Goal: Task Accomplishment & Management: Complete application form

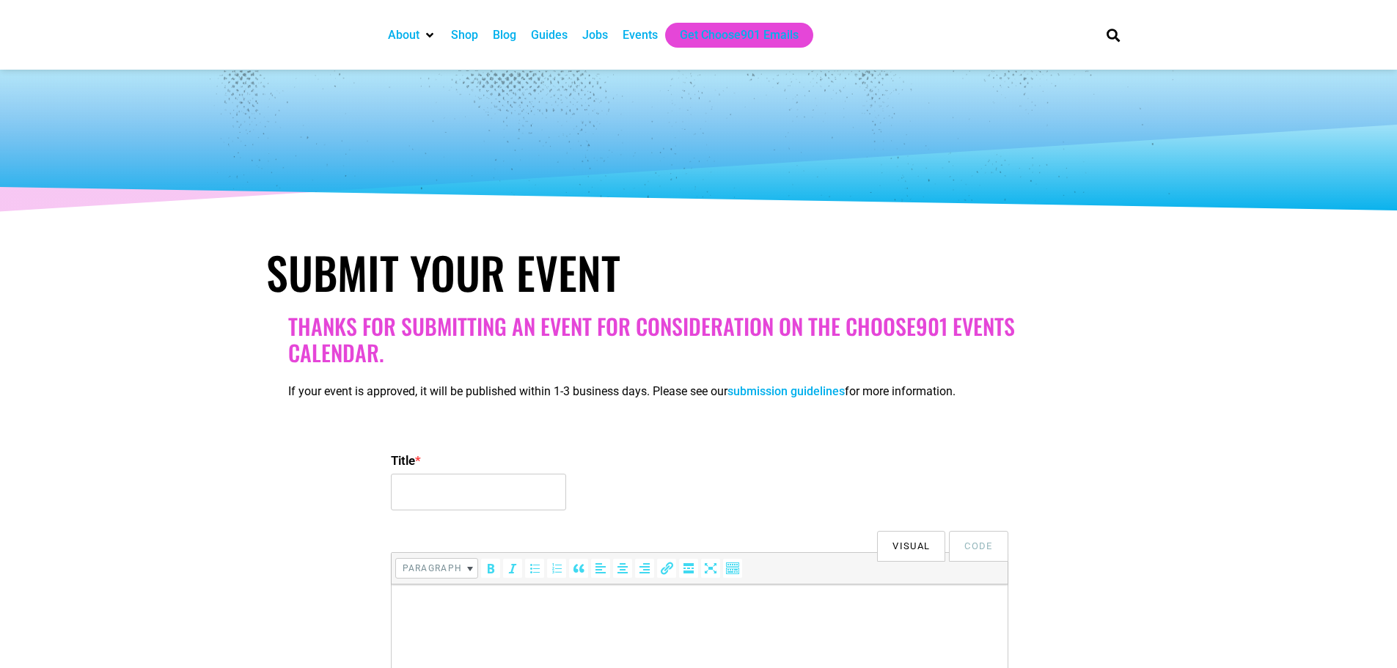
select select
click at [473, 481] on input "Title *" at bounding box center [478, 492] width 175 height 37
paste input "The Queen's Regency Ball: A 19th Century Soulful Murder Mystery Experience"
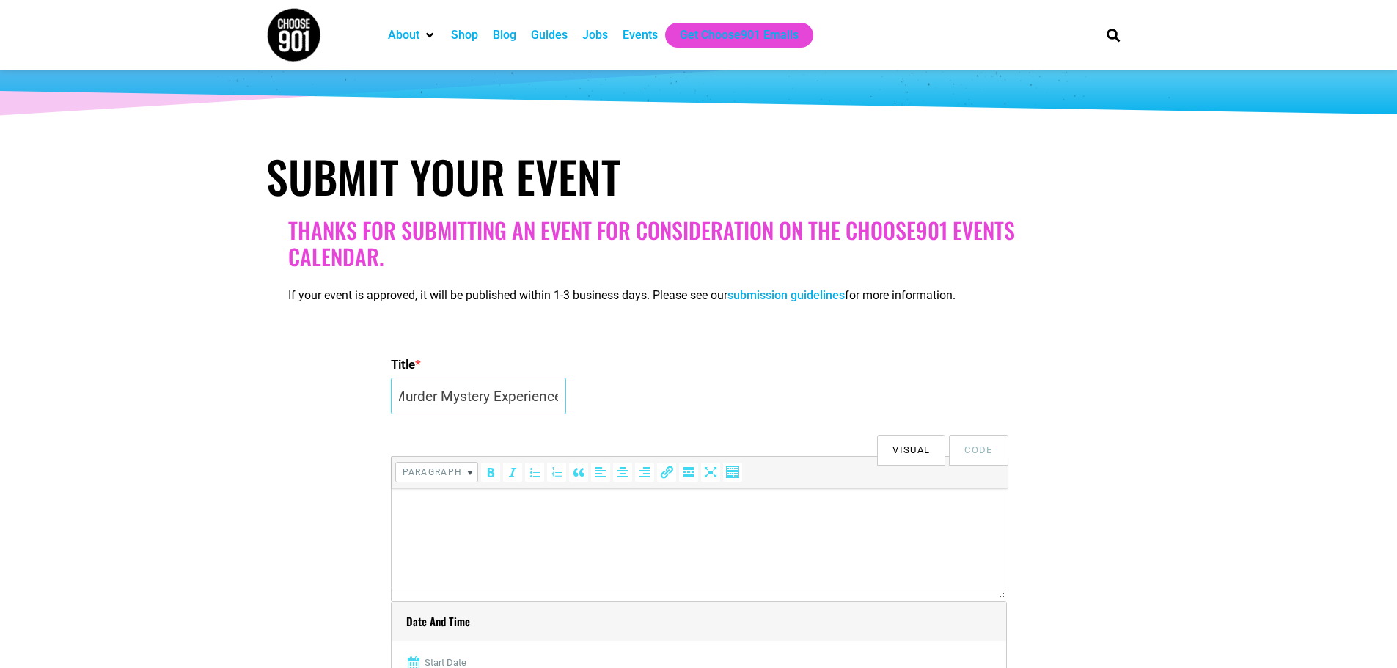
scroll to position [220, 0]
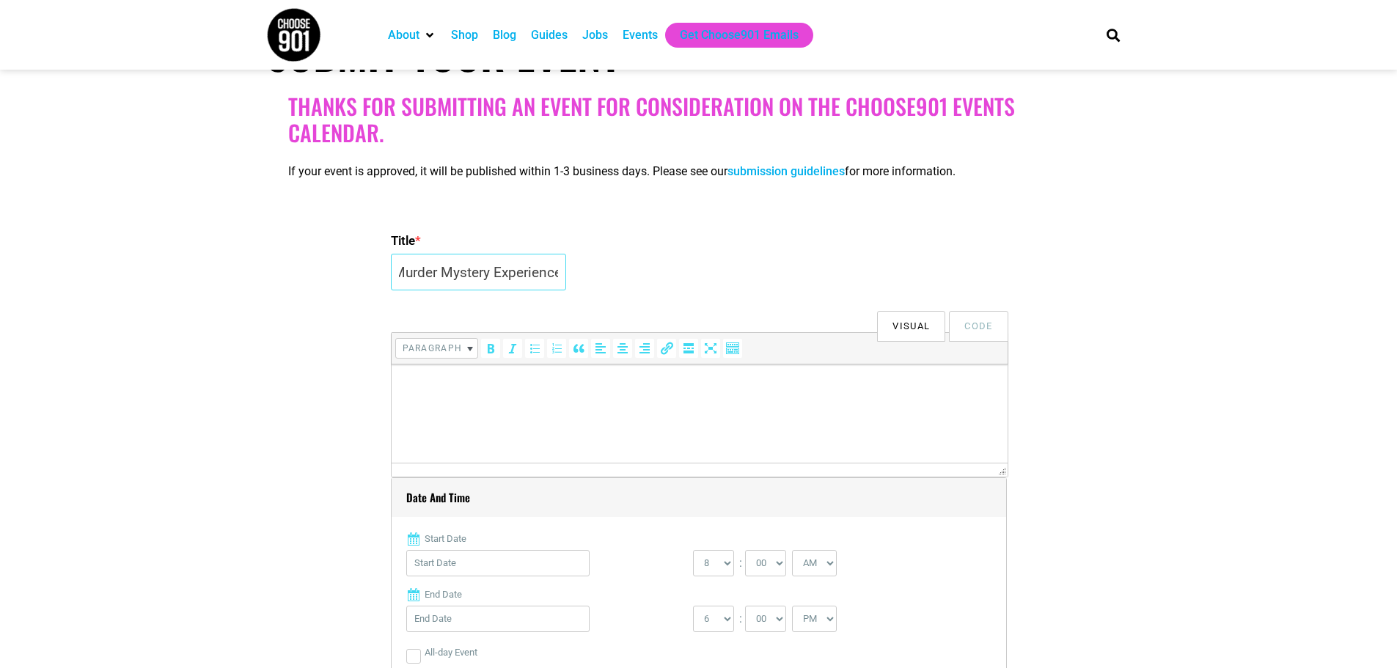
type input "The Queen's Regency Ball: A 19th Century Soulful Murder Mystery Experience"
click at [521, 406] on html at bounding box center [699, 384] width 616 height 41
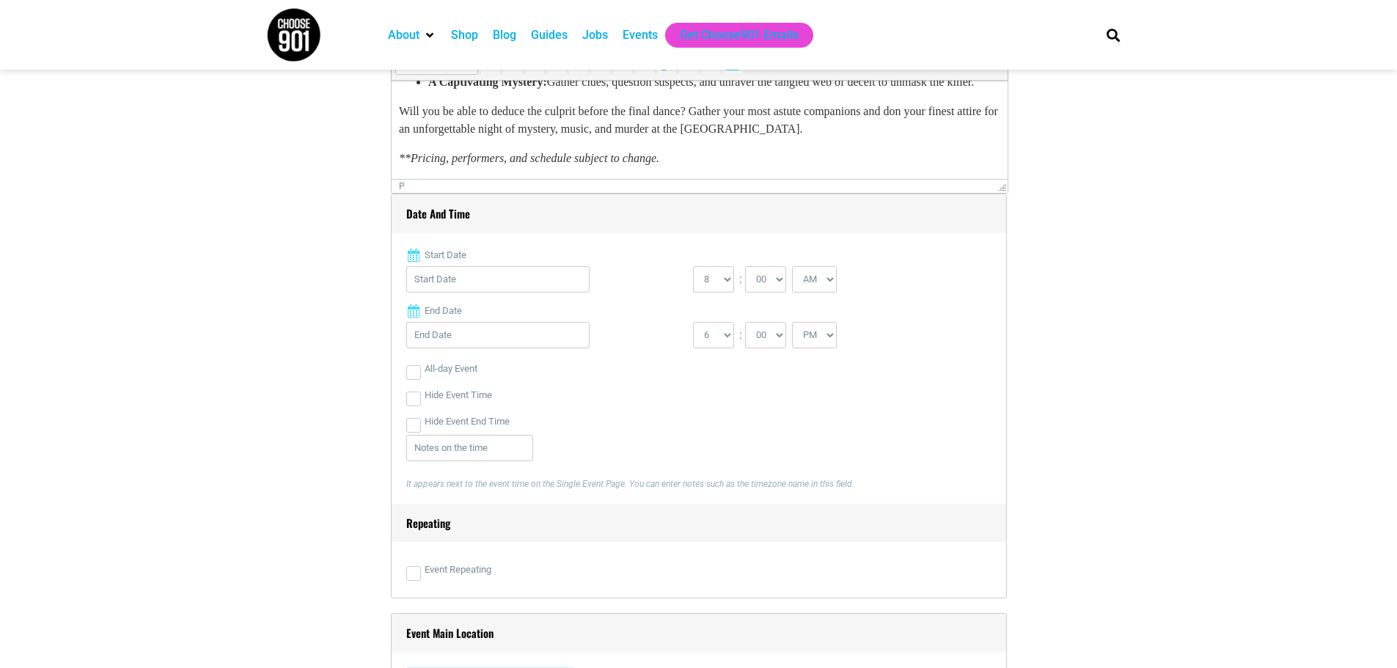
scroll to position [587, 0]
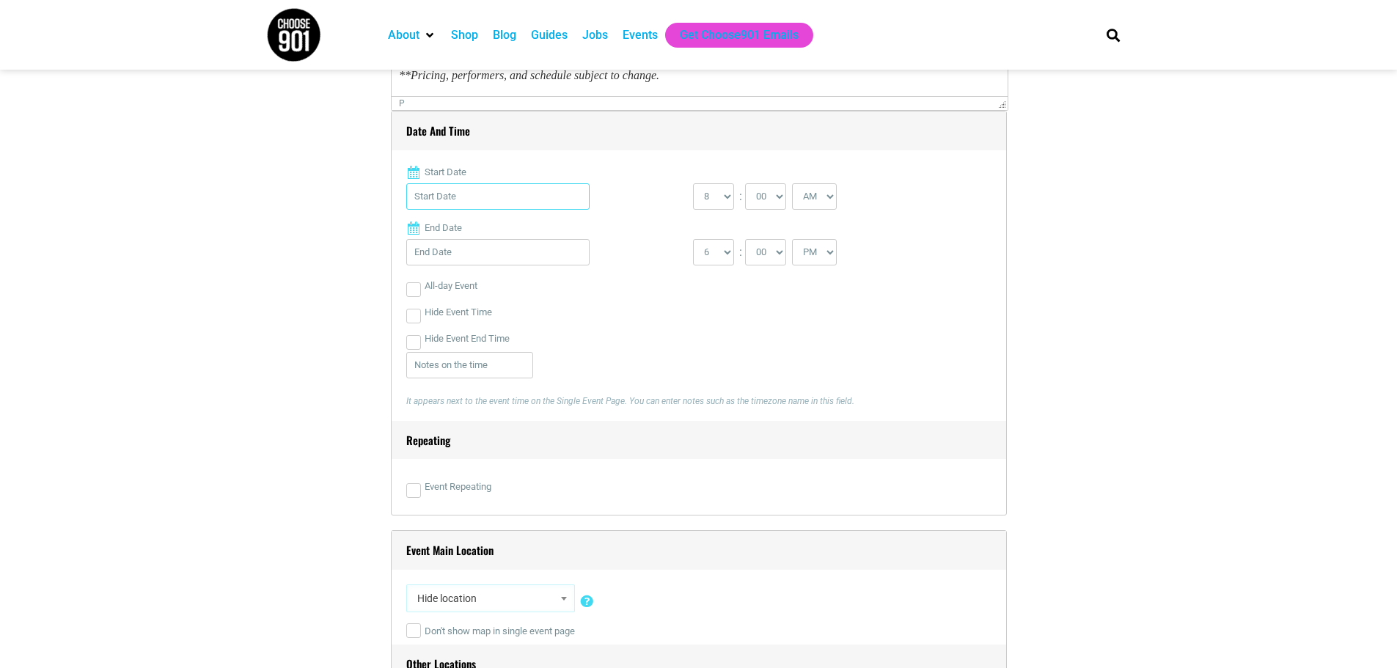
click at [466, 205] on input "Start Date" at bounding box center [497, 196] width 183 height 26
click at [564, 227] on link "Next" at bounding box center [563, 235] width 22 height 22
click at [541, 379] on link "25" at bounding box center [540, 390] width 22 height 22
type input "[DATE]"
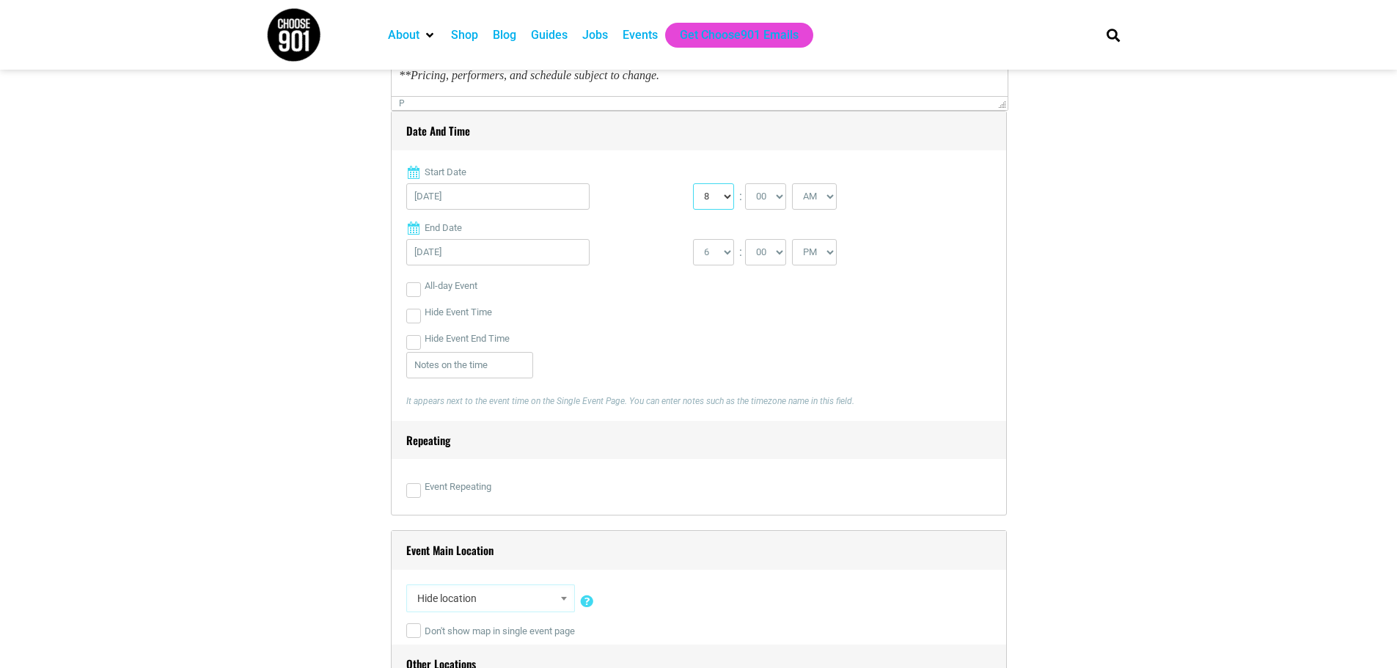
click at [730, 202] on select "0 1 2 3 4 5 6 7 8 9 10 11 12" at bounding box center [713, 196] width 41 height 26
select select "3"
click at [693, 184] on select "0 1 2 3 4 5 6 7 8 9 10 11 12" at bounding box center [713, 196] width 41 height 26
click at [818, 202] on select "AM PM" at bounding box center [814, 196] width 45 height 26
select select "PM"
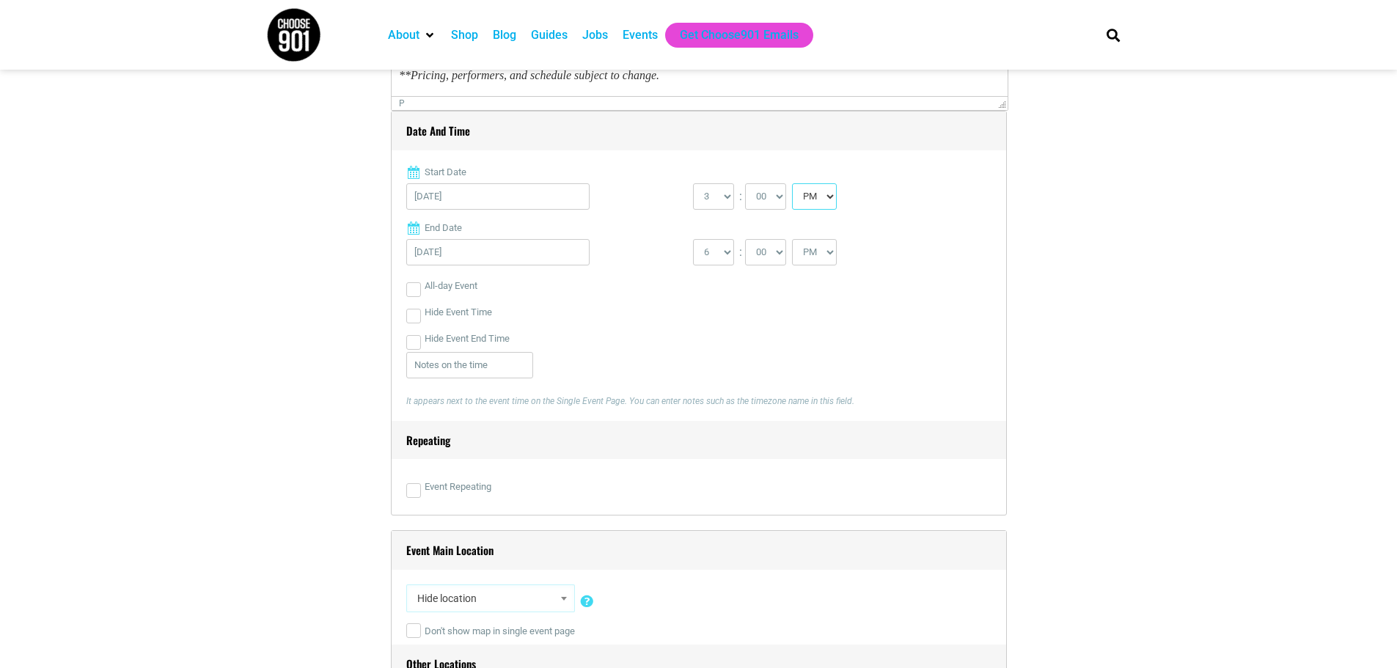
click at [794, 184] on select "AM PM" at bounding box center [814, 196] width 45 height 26
click at [725, 252] on select "1 2 3 4 5 6 7 8 9 10 11 12" at bounding box center [713, 252] width 41 height 26
select select "5"
click at [693, 240] on select "1 2 3 4 5 6 7 8 9 10 11 12" at bounding box center [713, 252] width 41 height 26
click at [833, 315] on div "Hide Event Time" at bounding box center [698, 312] width 585 height 26
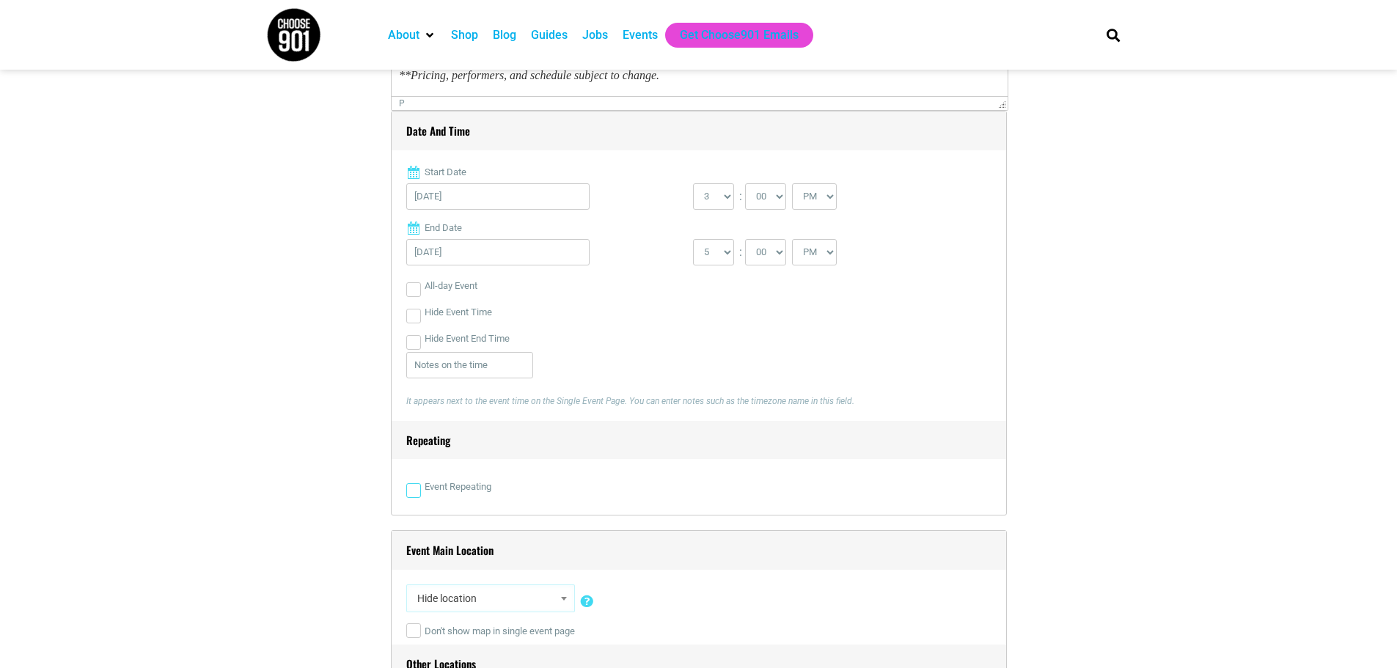
click at [414, 493] on input "Event Repeating" at bounding box center [413, 490] width 15 height 15
checkbox input "true"
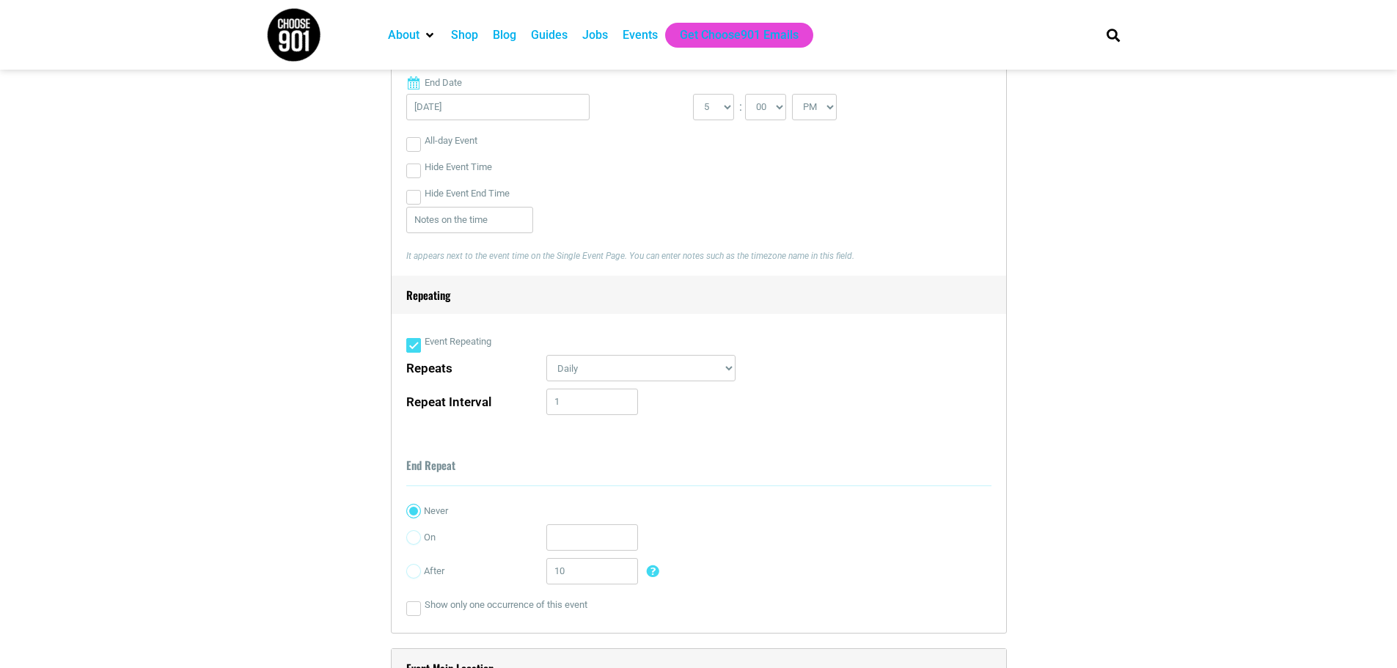
scroll to position [733, 0]
click at [669, 366] on select "Daily Every Weekday Every Weekend Certain Weekdays Weekly Monthly Yearly Custom…" at bounding box center [640, 366] width 189 height 26
select select "custom_days"
click at [546, 355] on select "Daily Every Weekday Every Weekend Certain Weekdays Weekly Monthly Yearly Custom…" at bounding box center [640, 366] width 189 height 26
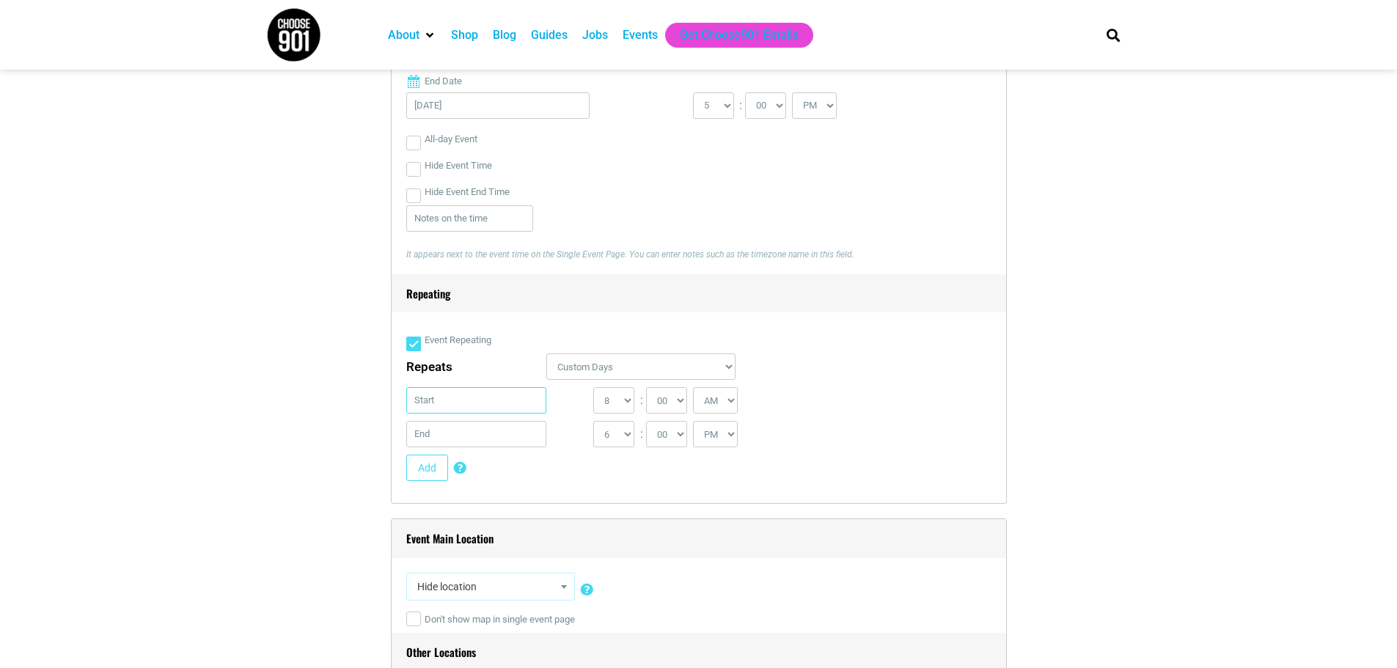
click at [445, 402] on input "text" at bounding box center [476, 400] width 141 height 26
click at [568, 436] on link "Next" at bounding box center [563, 439] width 22 height 22
click at [544, 583] on link "25" at bounding box center [540, 594] width 22 height 22
type input "[DATE]"
click at [490, 437] on input "text" at bounding box center [476, 434] width 141 height 26
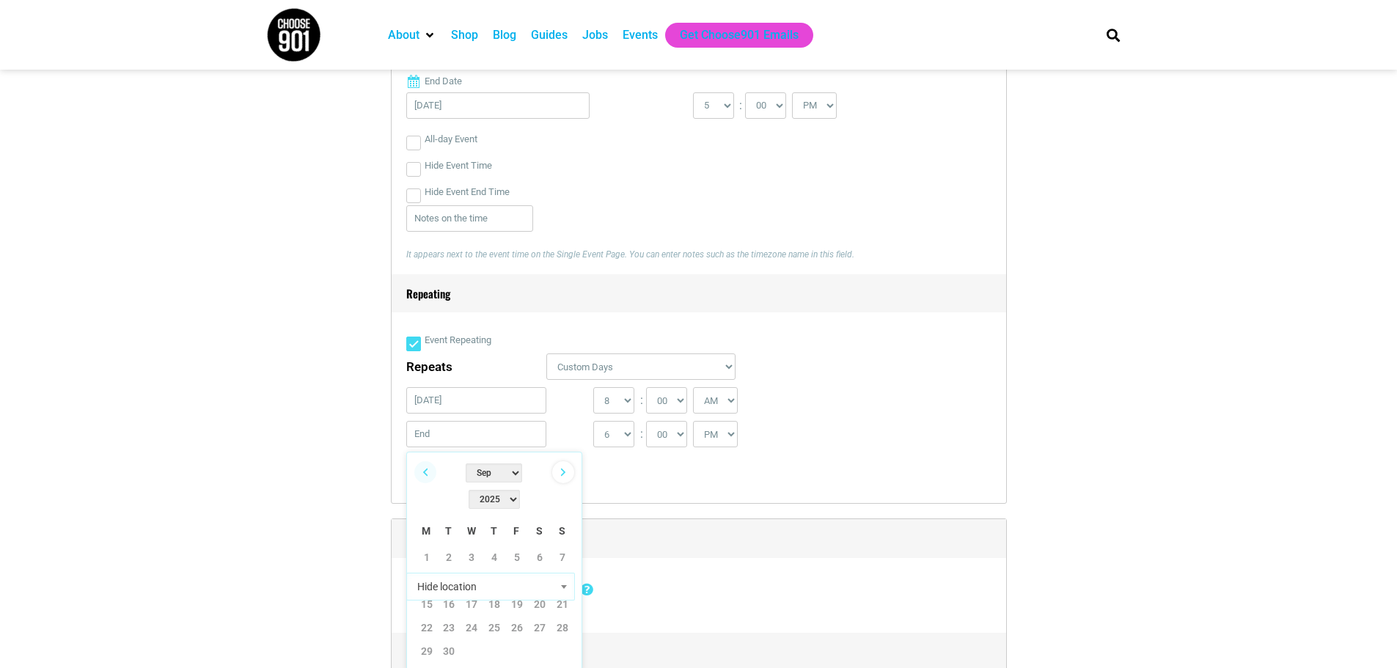
click at [563, 467] on link "Next" at bounding box center [563, 472] width 22 height 22
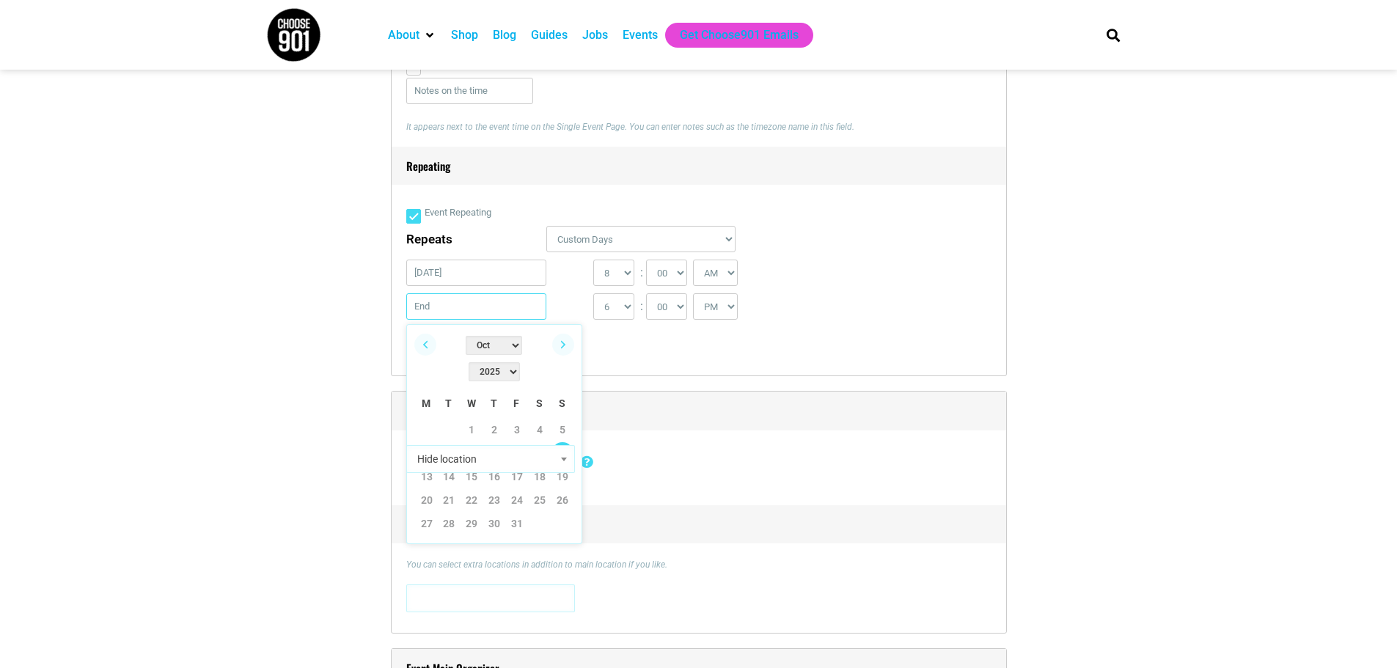
scroll to position [880, 0]
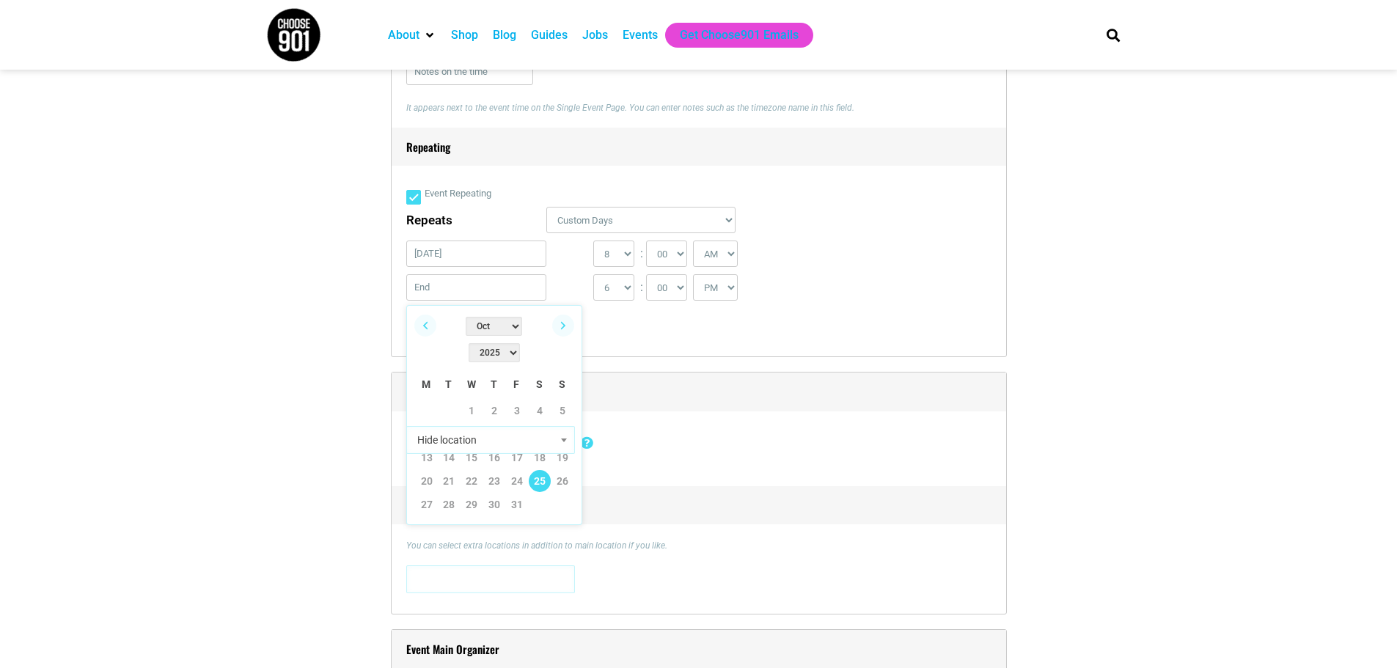
click at [538, 470] on link "25" at bounding box center [540, 481] width 22 height 22
type input "[DATE]"
click at [627, 259] on select "0 1 2 3 4 5 6 7 8 9 10 11 12" at bounding box center [613, 254] width 41 height 26
select select "7"
click at [593, 242] on select "0 1 2 3 4 5 6 7 8 9 10 11 12" at bounding box center [613, 254] width 41 height 26
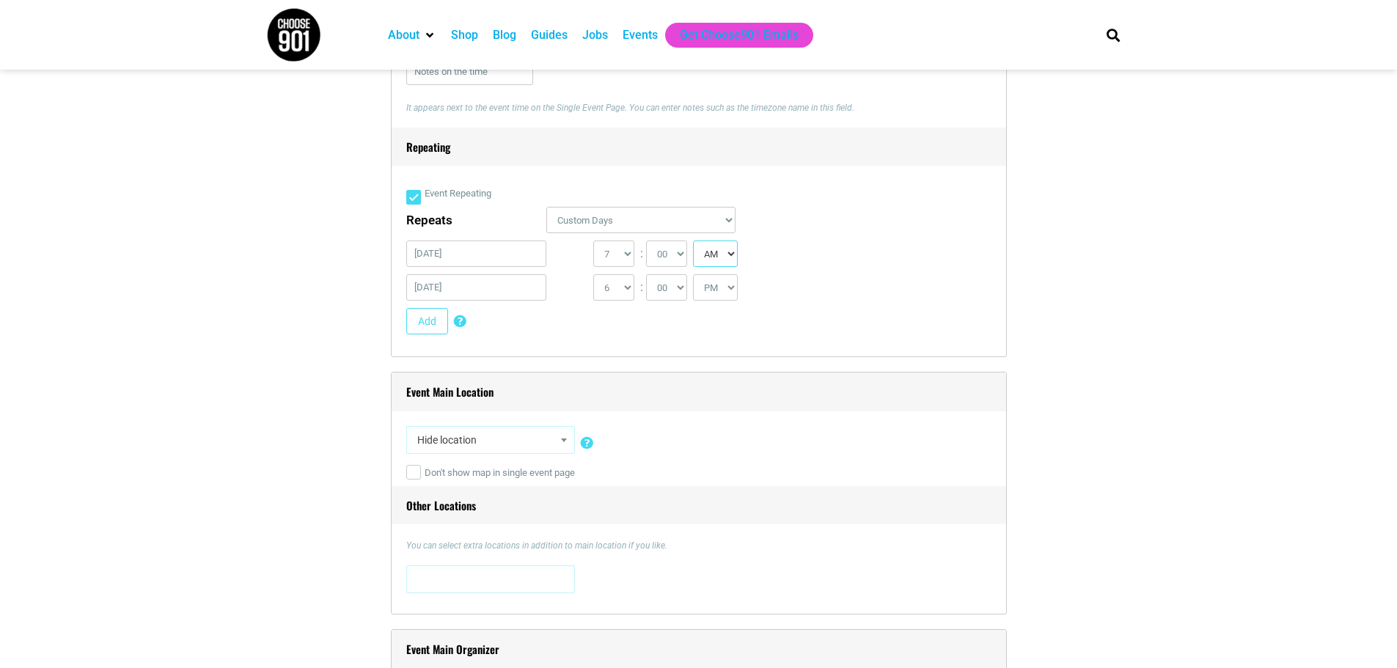
click at [718, 251] on select "AM PM" at bounding box center [715, 254] width 45 height 26
select select "PM"
click at [695, 242] on select "AM PM" at bounding box center [715, 254] width 45 height 26
click at [629, 286] on select "1 2 3 4 5 6 7 8 9 10 11 12" at bounding box center [613, 287] width 41 height 26
select select "9"
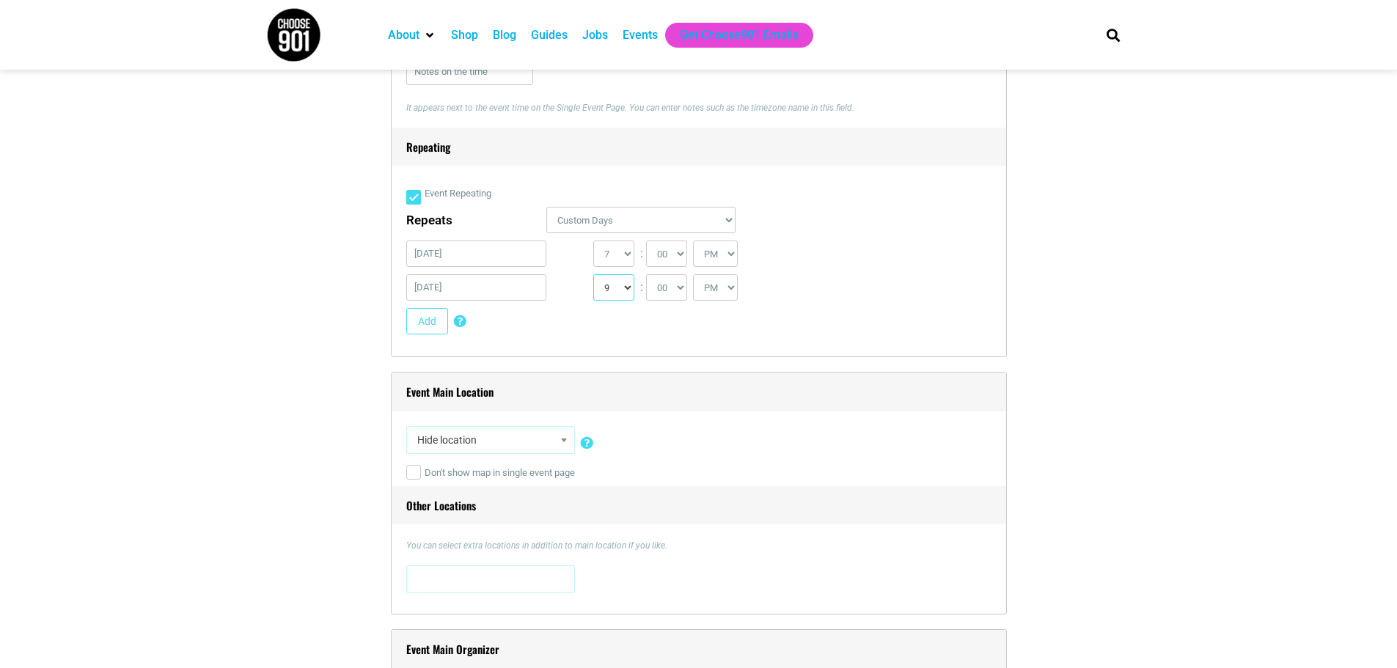
click at [593, 276] on select "1 2 3 4 5 6 7 8 9 10 11 12" at bounding box center [613, 287] width 41 height 26
click at [804, 300] on div "1 2 3 4 5 6 7 8 9 10 11 12 : 00 05 10 15 20 25 30 35 40 45 50 55 AM PM" at bounding box center [735, 291] width 284 height 34
click at [433, 326] on button "Add" at bounding box center [427, 321] width 42 height 26
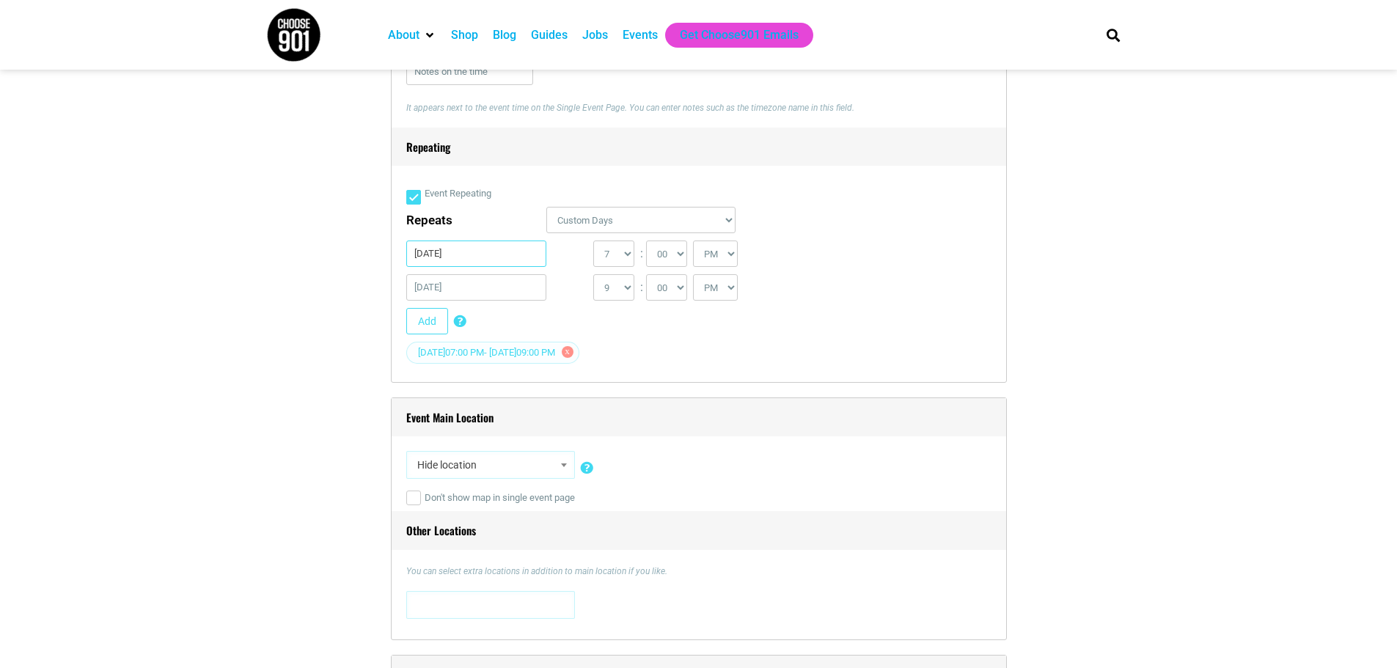
click at [478, 257] on input "[DATE]" at bounding box center [476, 254] width 141 height 26
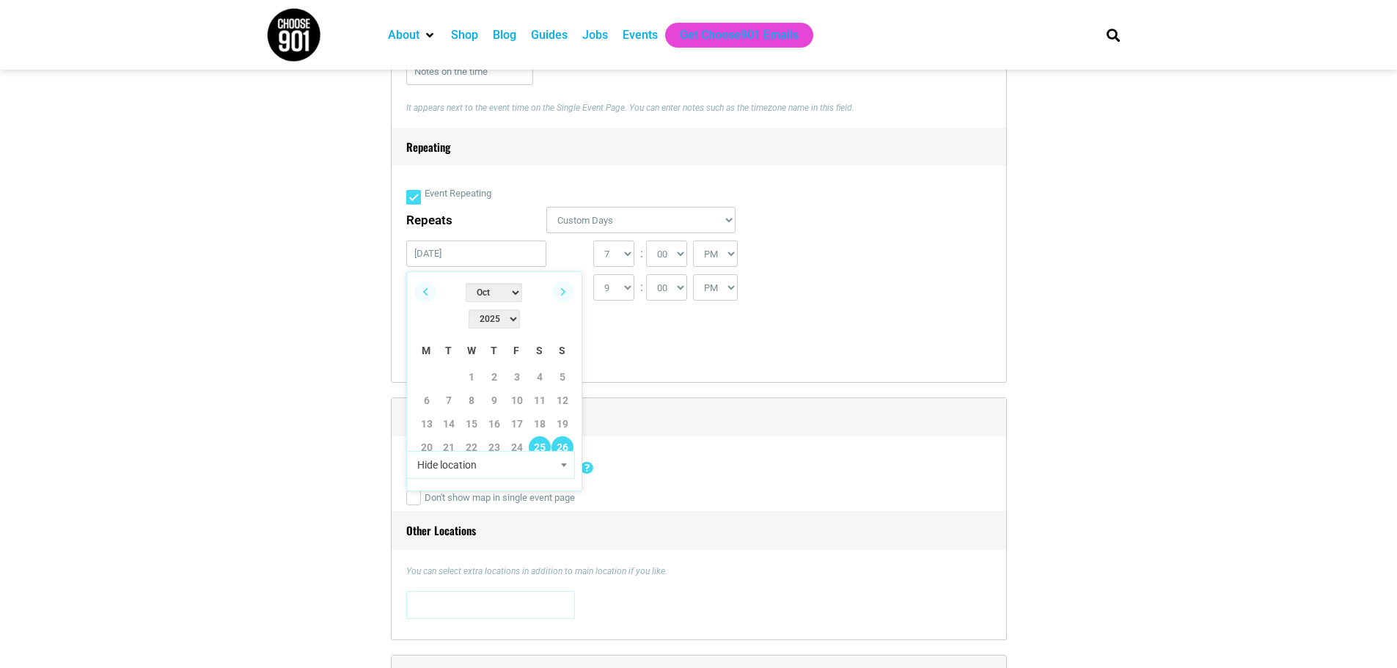
click at [559, 436] on link "26" at bounding box center [563, 447] width 22 height 22
type input "[DATE]"
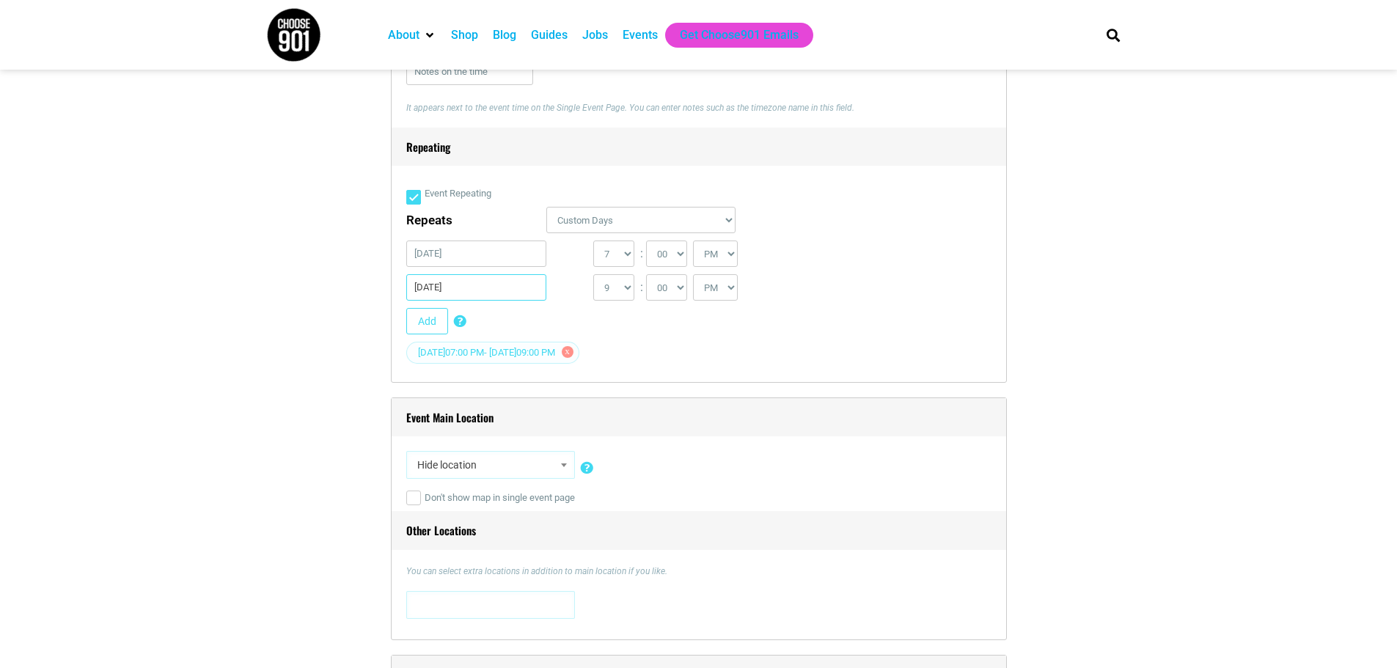
click at [482, 290] on input "[DATE]" at bounding box center [476, 287] width 141 height 26
click at [560, 470] on link "26" at bounding box center [563, 481] width 22 height 22
type input "[DATE]"
click at [623, 263] on select "0 1 2 3 4 5 6 7 8 9 10 11 12" at bounding box center [613, 254] width 41 height 26
select select "3"
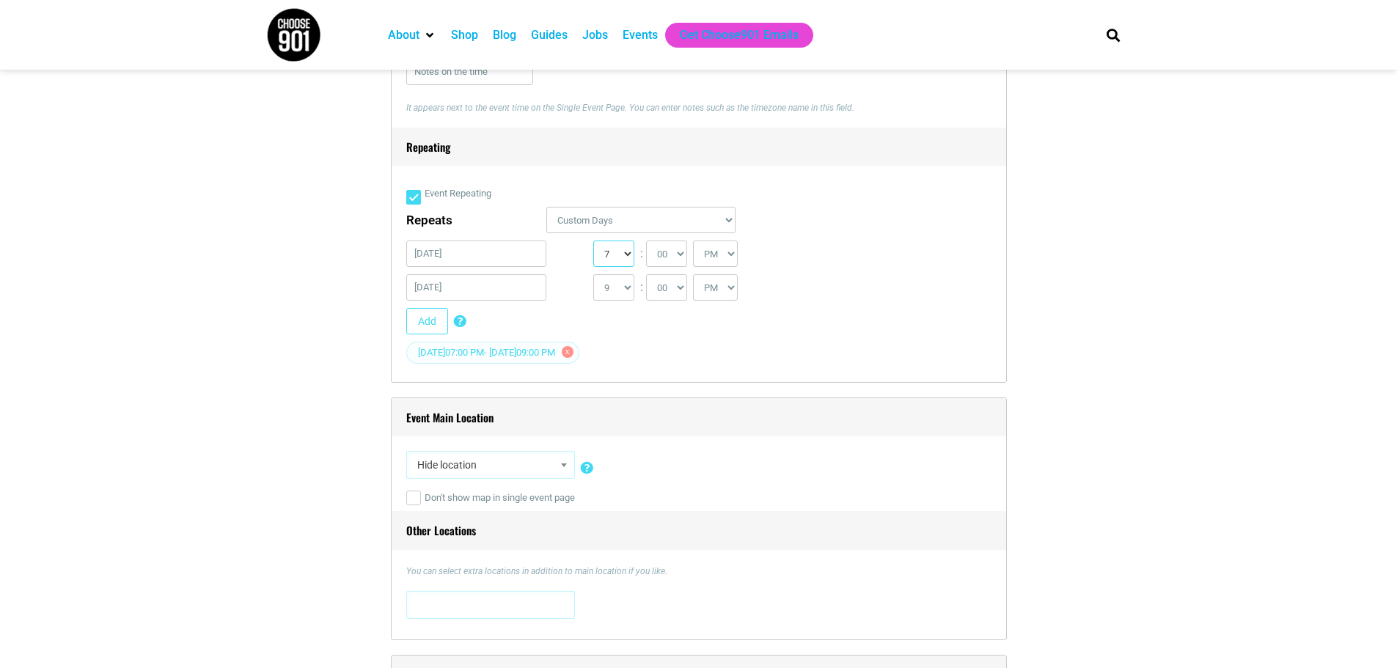
click at [593, 242] on select "0 1 2 3 4 5 6 7 8 9 10 11 12" at bounding box center [613, 254] width 41 height 26
click at [620, 287] on select "1 2 3 4 5 6 7 8 9 10 11 12" at bounding box center [613, 287] width 41 height 26
select select "5"
click at [593, 276] on select "1 2 3 4 5 6 7 8 9 10 11 12" at bounding box center [613, 287] width 41 height 26
click at [711, 337] on div "Add Custom Days Repeating Add certain days to event occurrences. If you have a …" at bounding box center [693, 325] width 574 height 34
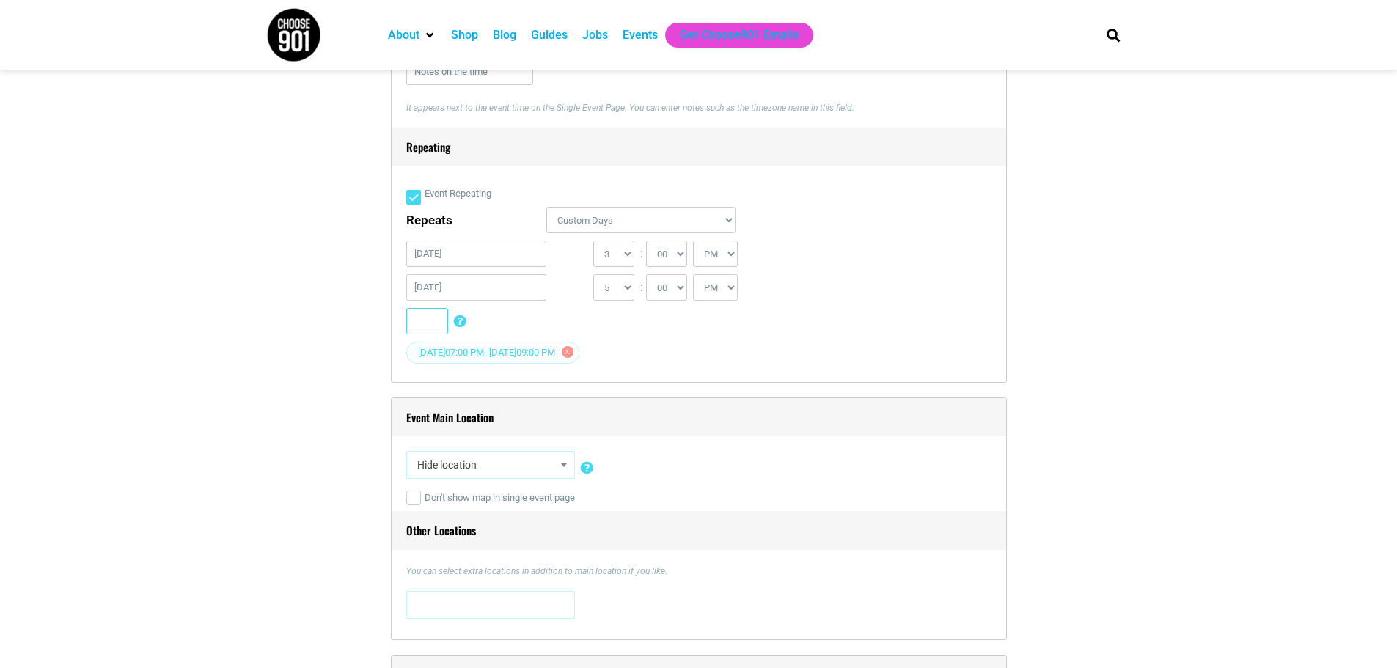
click at [427, 323] on button "Add" at bounding box center [427, 321] width 42 height 26
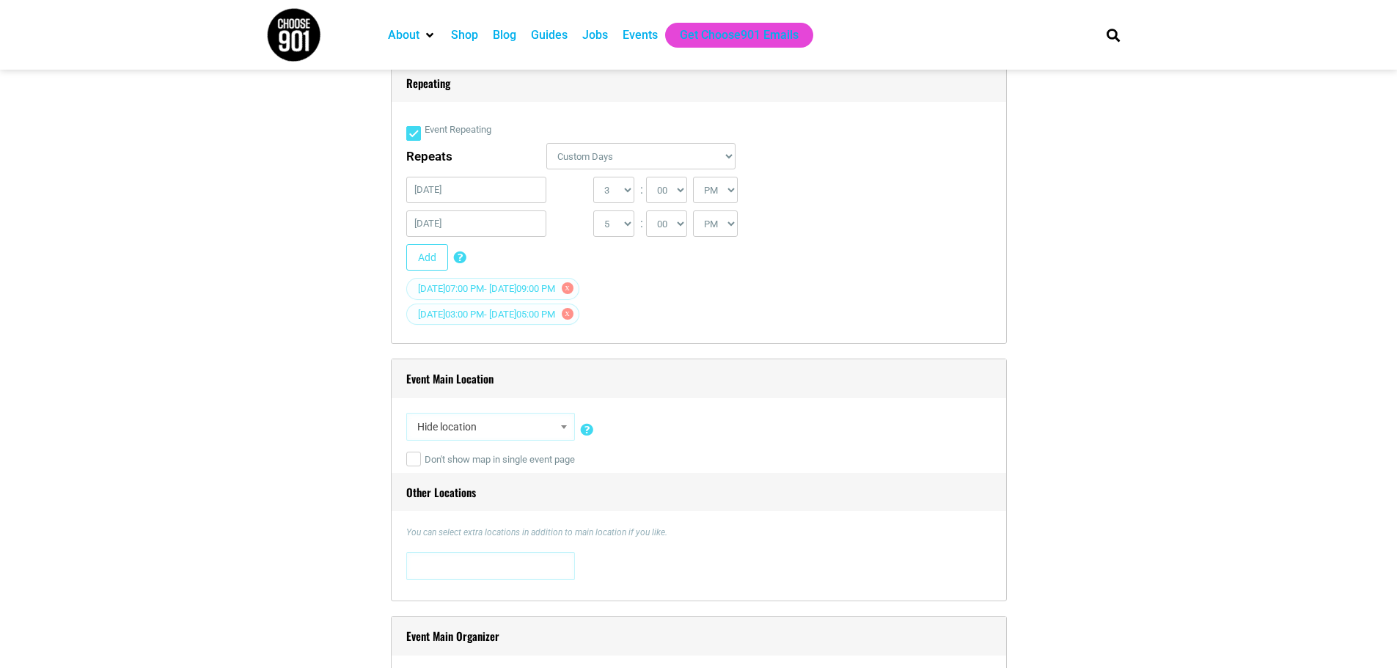
scroll to position [1027, 0]
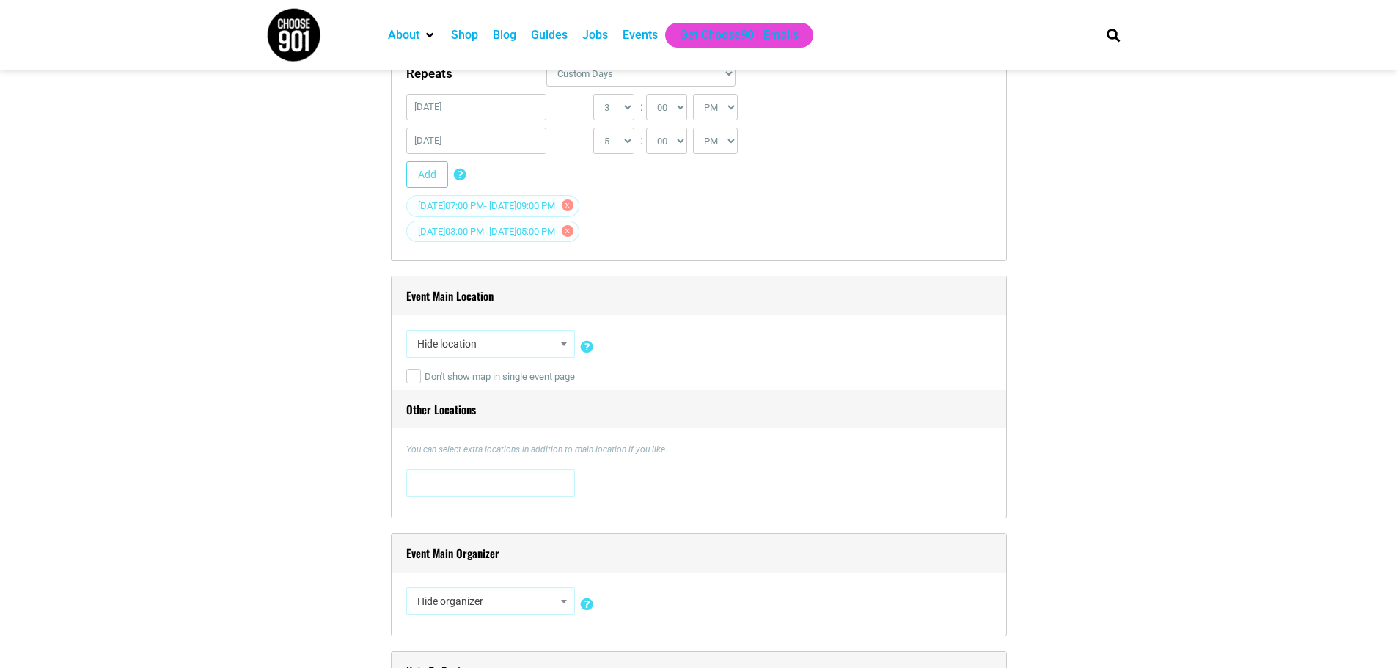
click at [488, 350] on span "Hide location" at bounding box center [490, 344] width 158 height 26
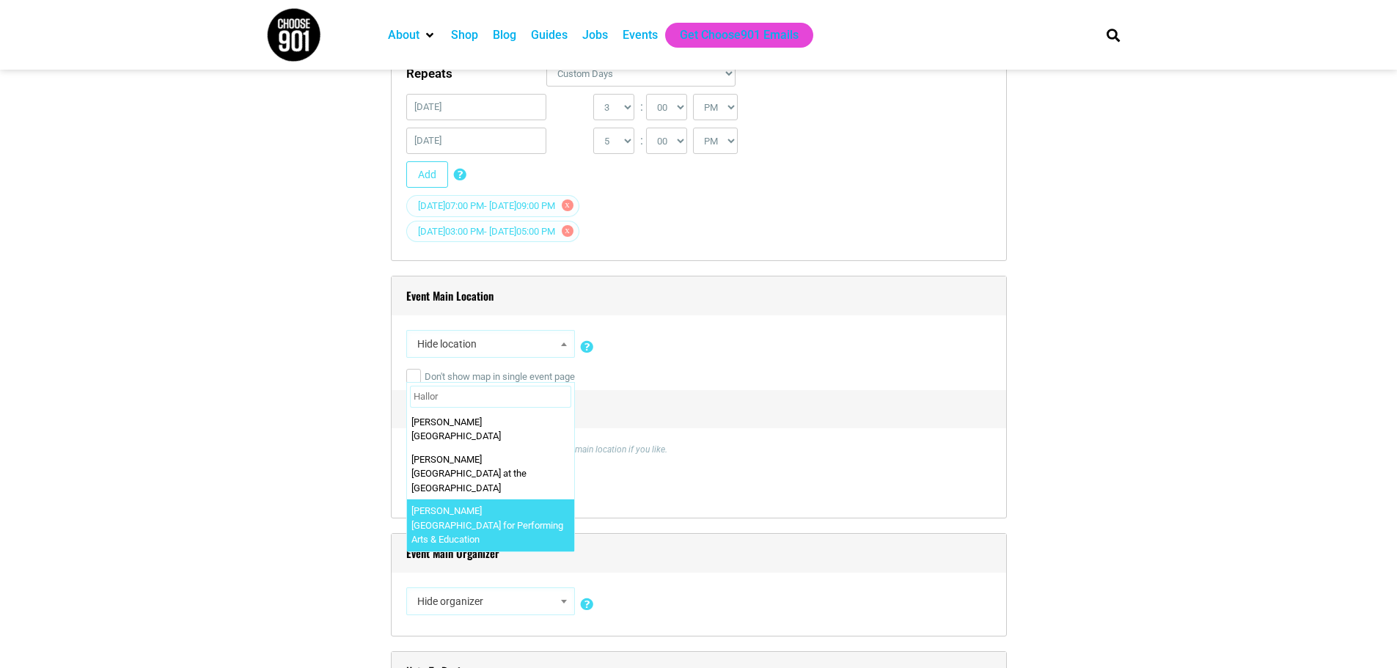
type input "Hallor"
select select "1807"
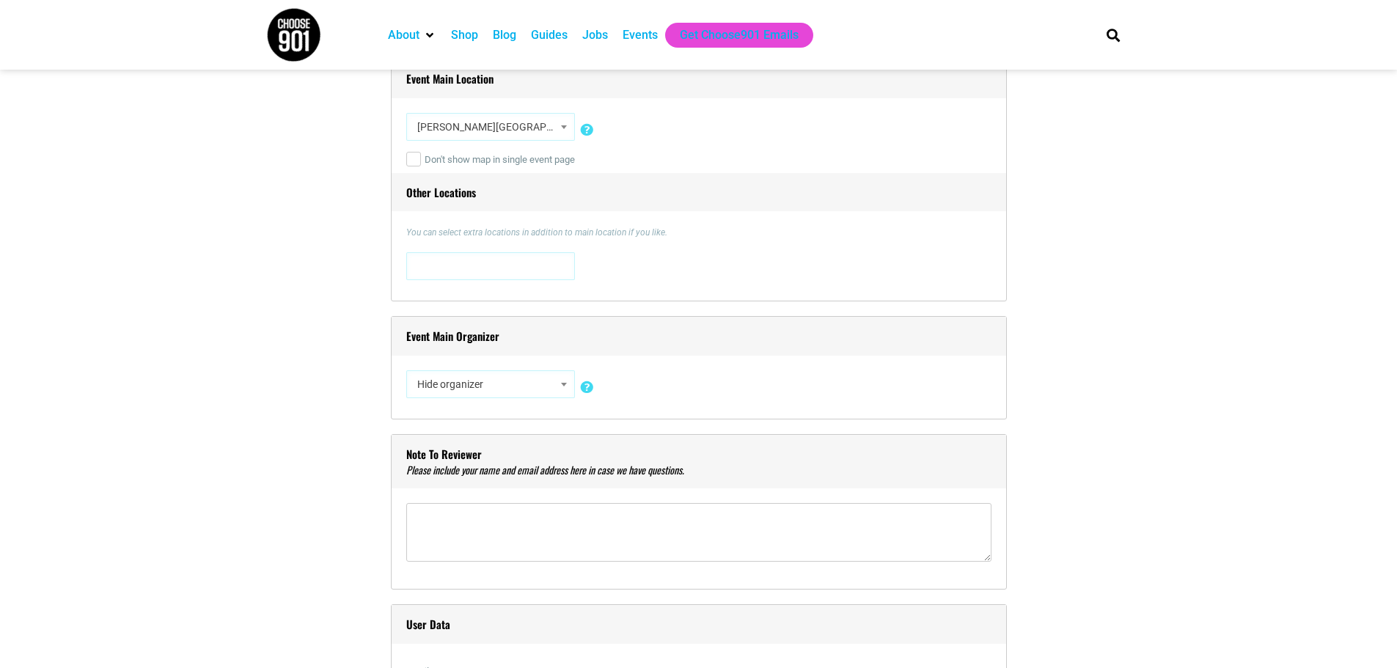
scroll to position [1247, 0]
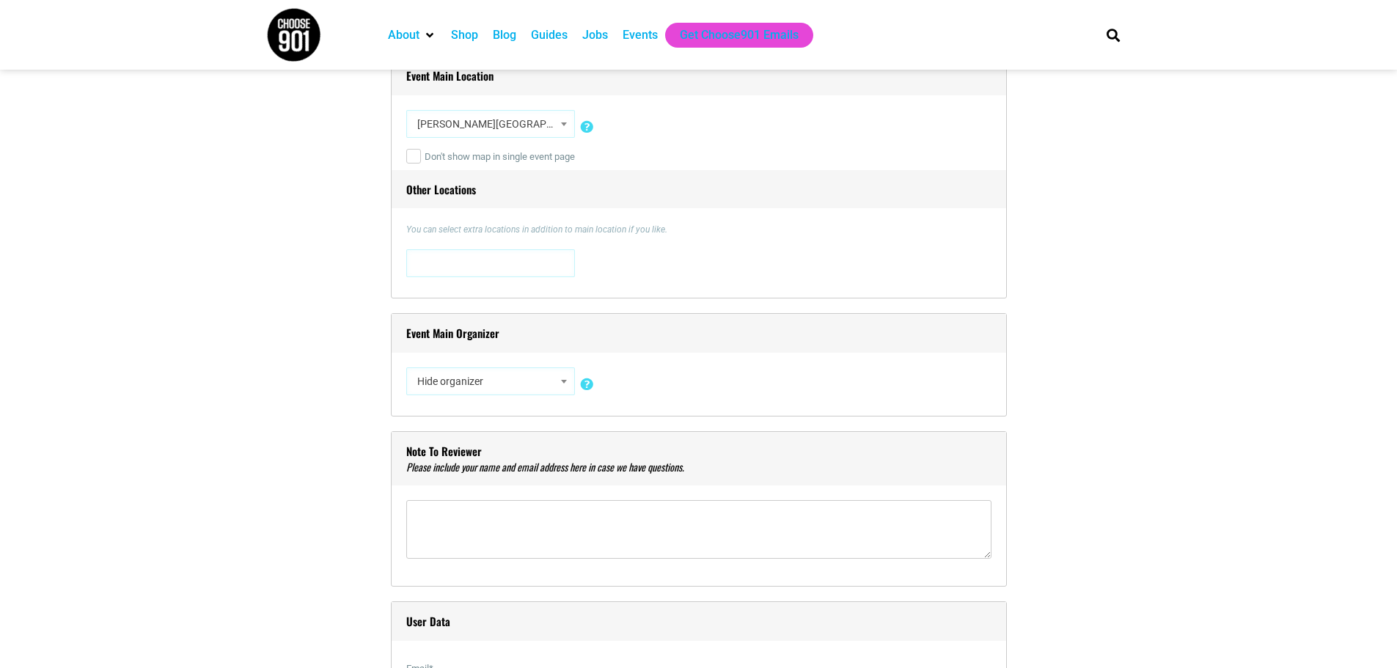
click at [458, 377] on span "Hide organizer" at bounding box center [490, 381] width 158 height 26
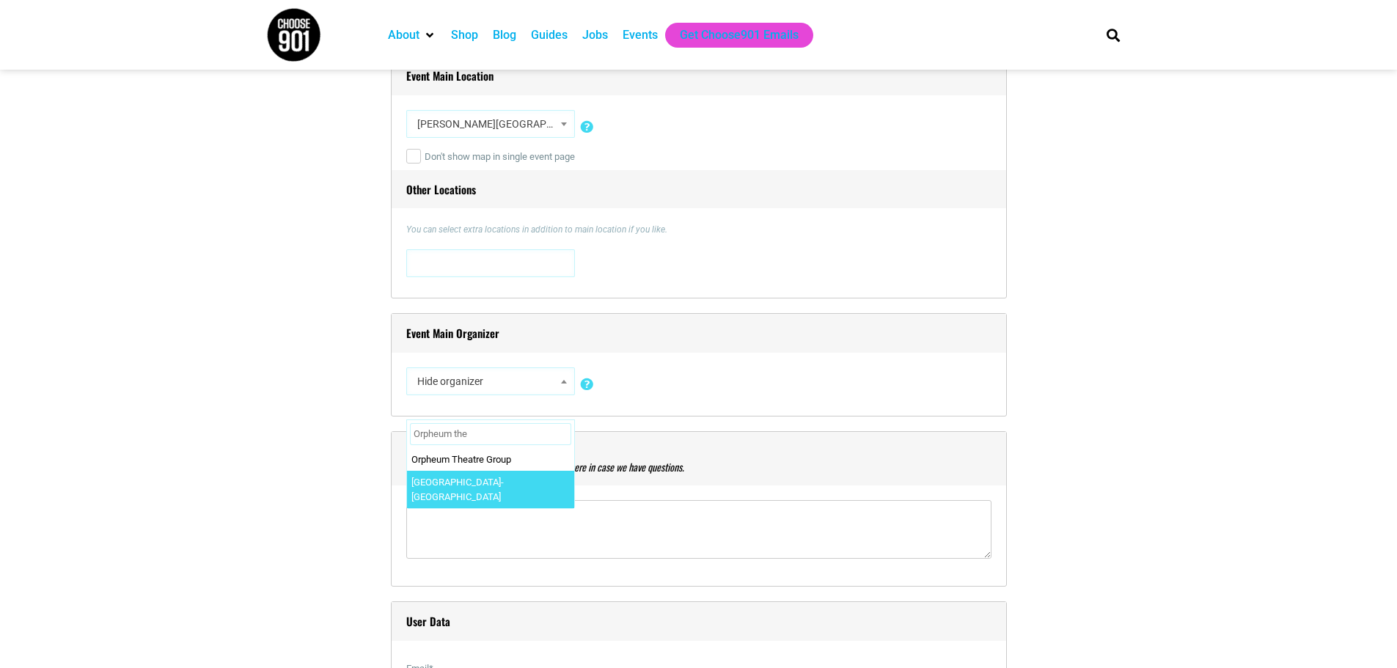
type input "Orpheum the"
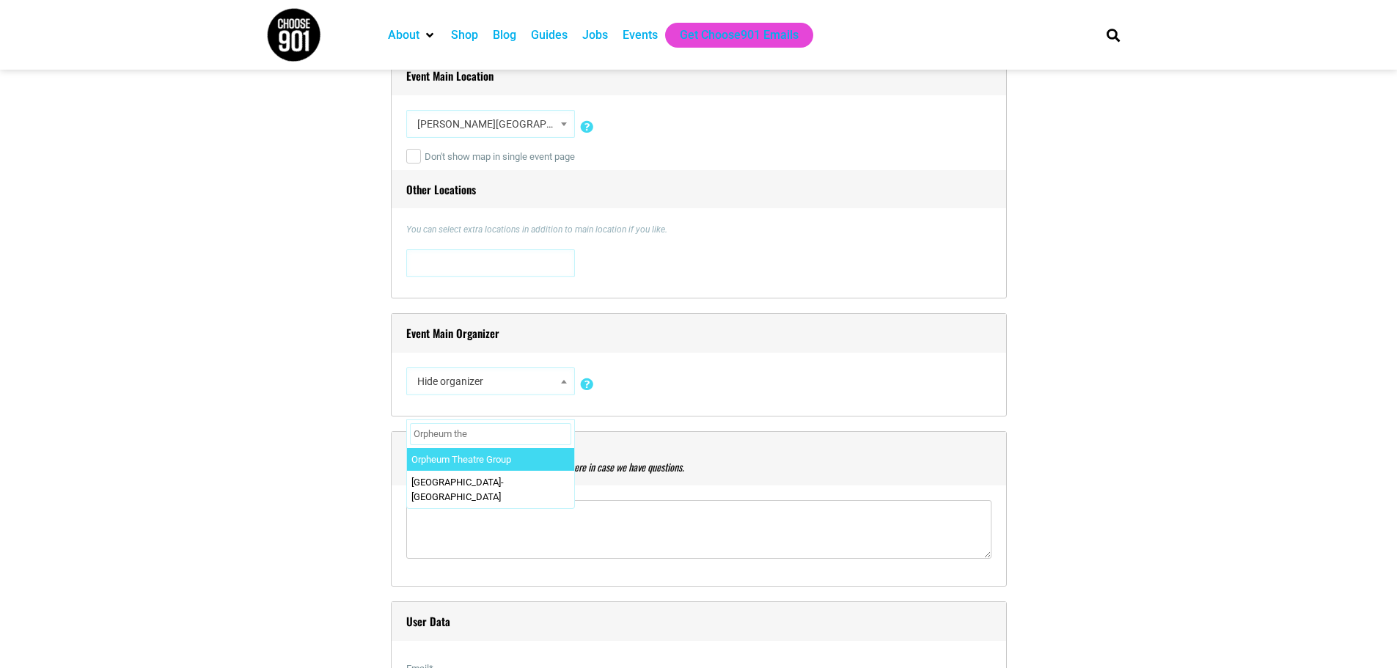
select select "2865"
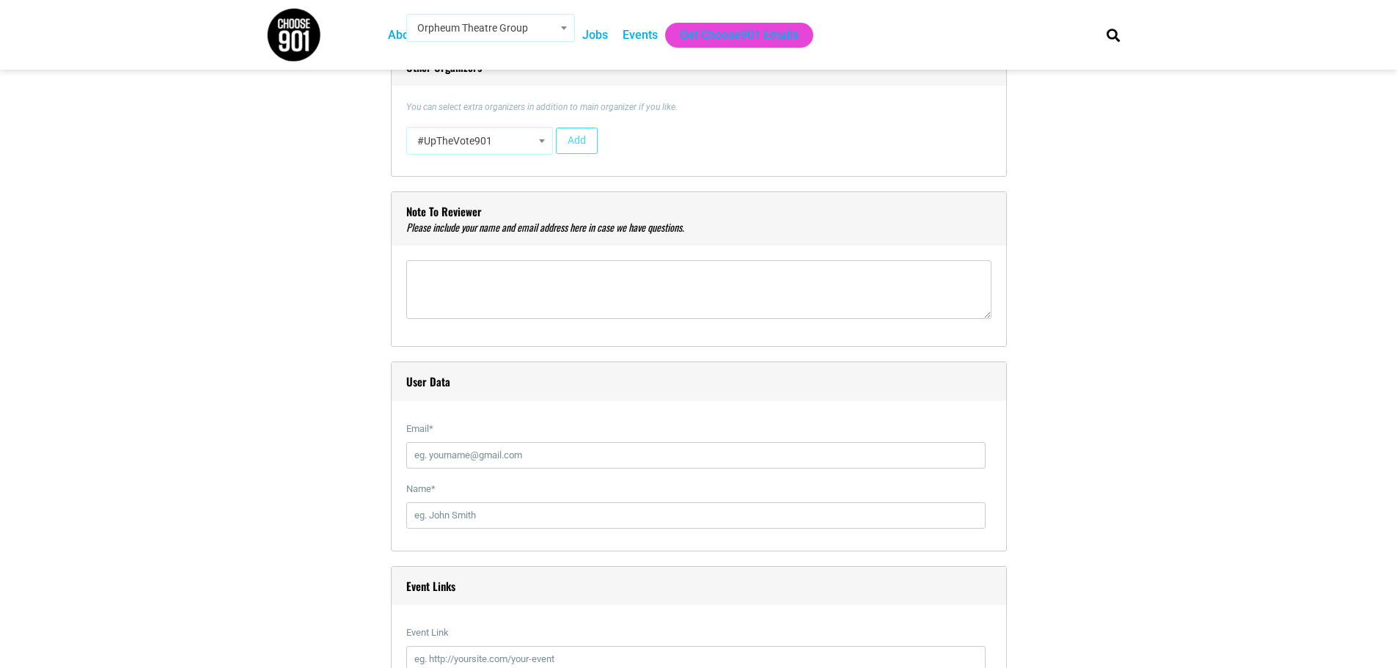
scroll to position [1613, 0]
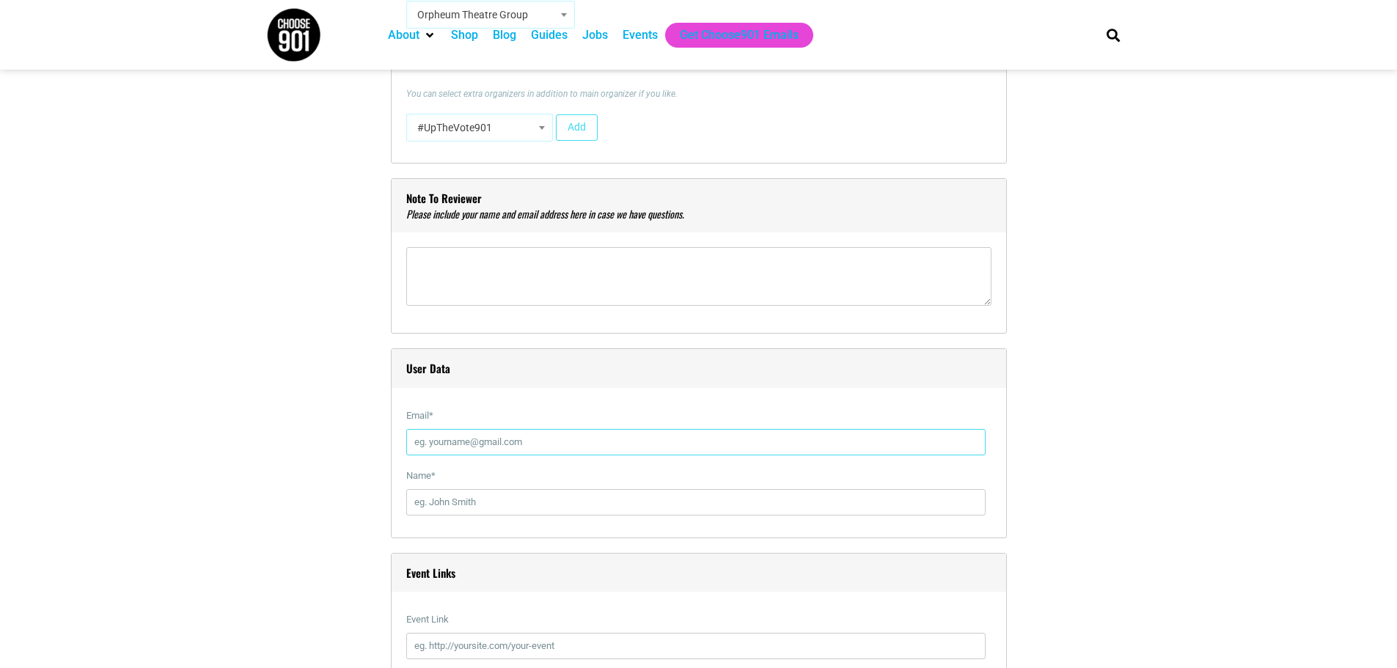
click at [489, 450] on input "Email *" at bounding box center [695, 442] width 579 height 26
type input "[PERSON_NAME][EMAIL_ADDRESS][DOMAIN_NAME]"
click at [462, 510] on input "Name *" at bounding box center [695, 502] width 579 height 26
click at [277, 517] on div "Title * The Queen's Regency Ball: A 19th Century Soulful Murder Mystery Experie…" at bounding box center [698, 339] width 865 height 3069
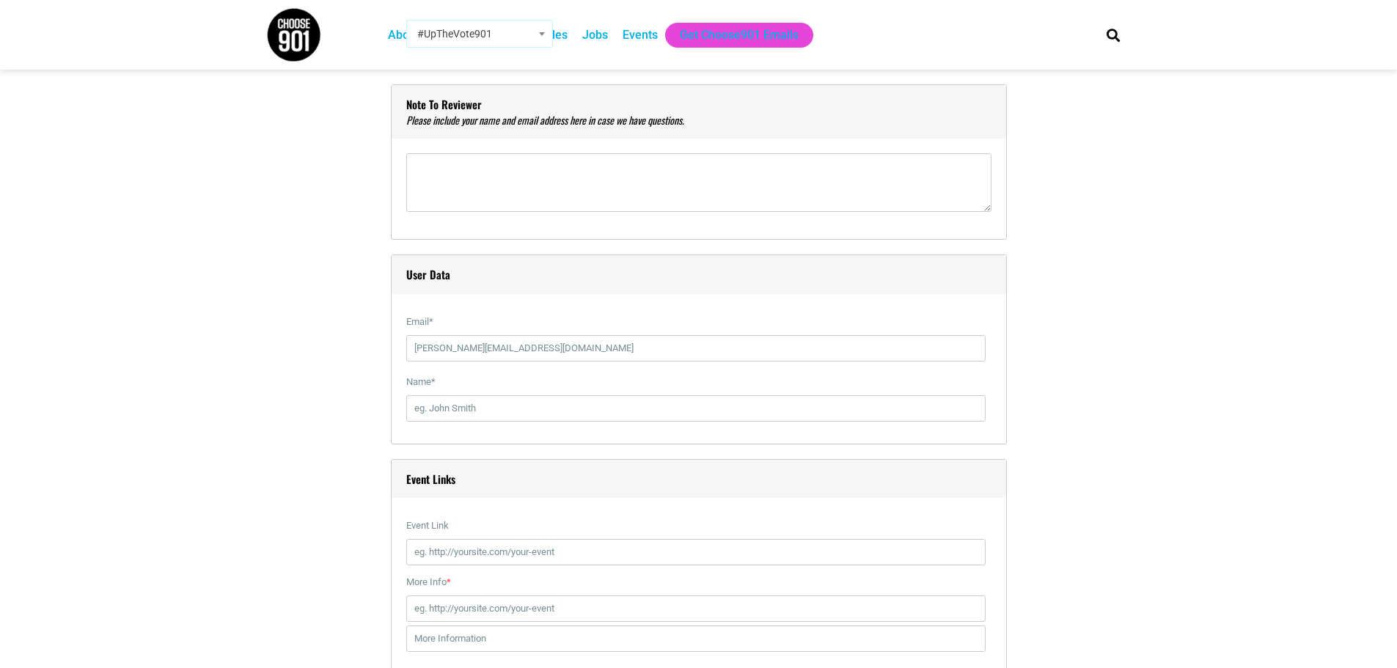
scroll to position [1907, 0]
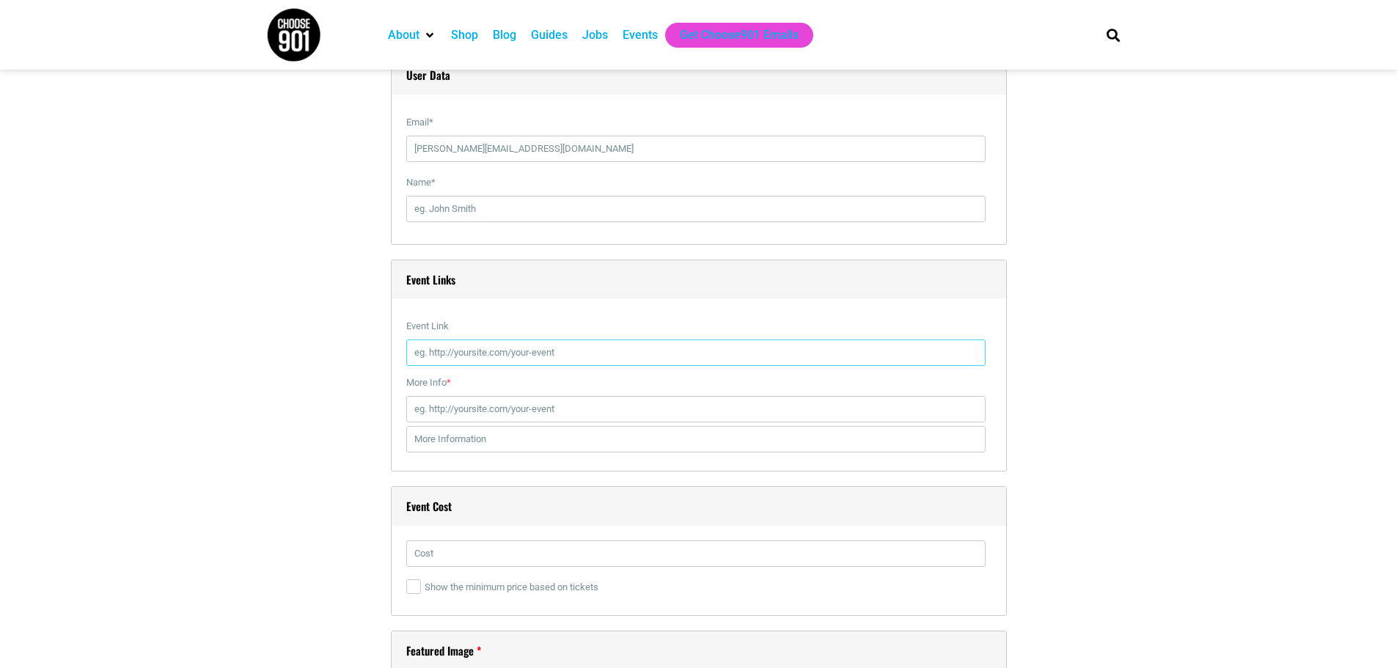
click at [483, 352] on input "Event Link" at bounding box center [695, 353] width 579 height 26
paste input "[URL][DOMAIN_NAME]"
type input "[URL][DOMAIN_NAME]"
paste input "[URL][DOMAIN_NAME]"
drag, startPoint x: 568, startPoint y: 412, endPoint x: 797, endPoint y: 421, distance: 229.0
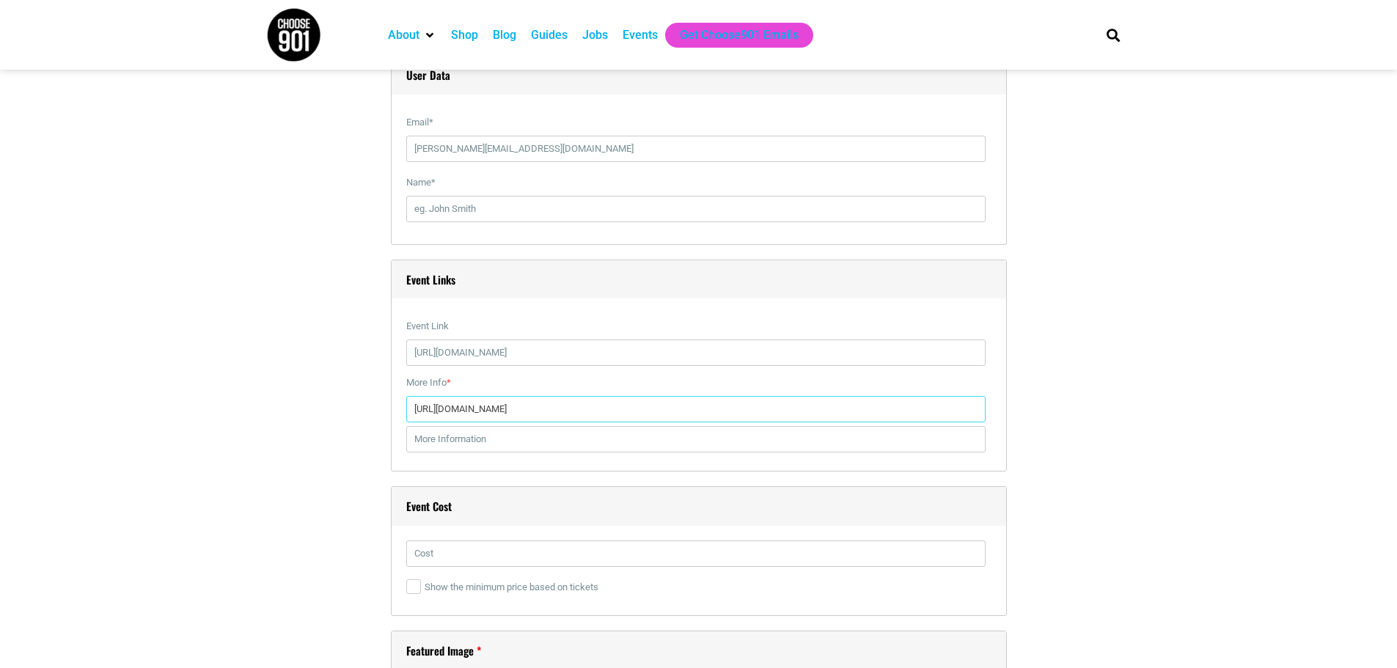
click at [797, 421] on input "[URL][DOMAIN_NAME]" at bounding box center [695, 409] width 579 height 26
click at [756, 411] on input "[URL][DOMAIN_NAME]" at bounding box center [695, 409] width 579 height 26
drag, startPoint x: 739, startPoint y: 411, endPoint x: 571, endPoint y: 411, distance: 167.2
click at [571, 411] on input "[URL][DOMAIN_NAME]" at bounding box center [695, 409] width 579 height 26
click at [649, 422] on input "[URL][DOMAIN_NAME][PERSON_NAME]" at bounding box center [695, 409] width 579 height 26
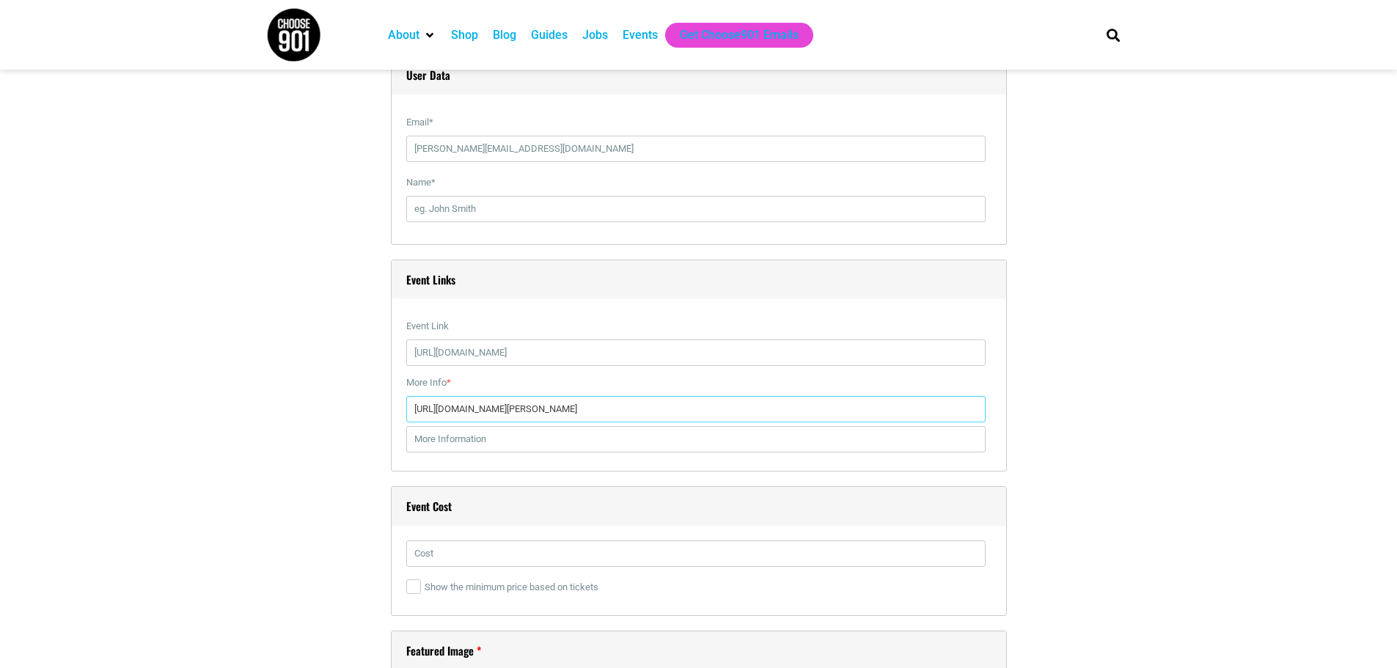
click at [649, 422] on input "[URL][DOMAIN_NAME][PERSON_NAME]" at bounding box center [695, 409] width 579 height 26
paste input "events/[PERSON_NAME]-centre-presents"
type input "[URL][DOMAIN_NAME][PERSON_NAME]"
click at [302, 374] on div "Title * The Queen's Regency Ball: A 19th Century Soulful Murder Mystery Experie…" at bounding box center [698, 45] width 865 height 3069
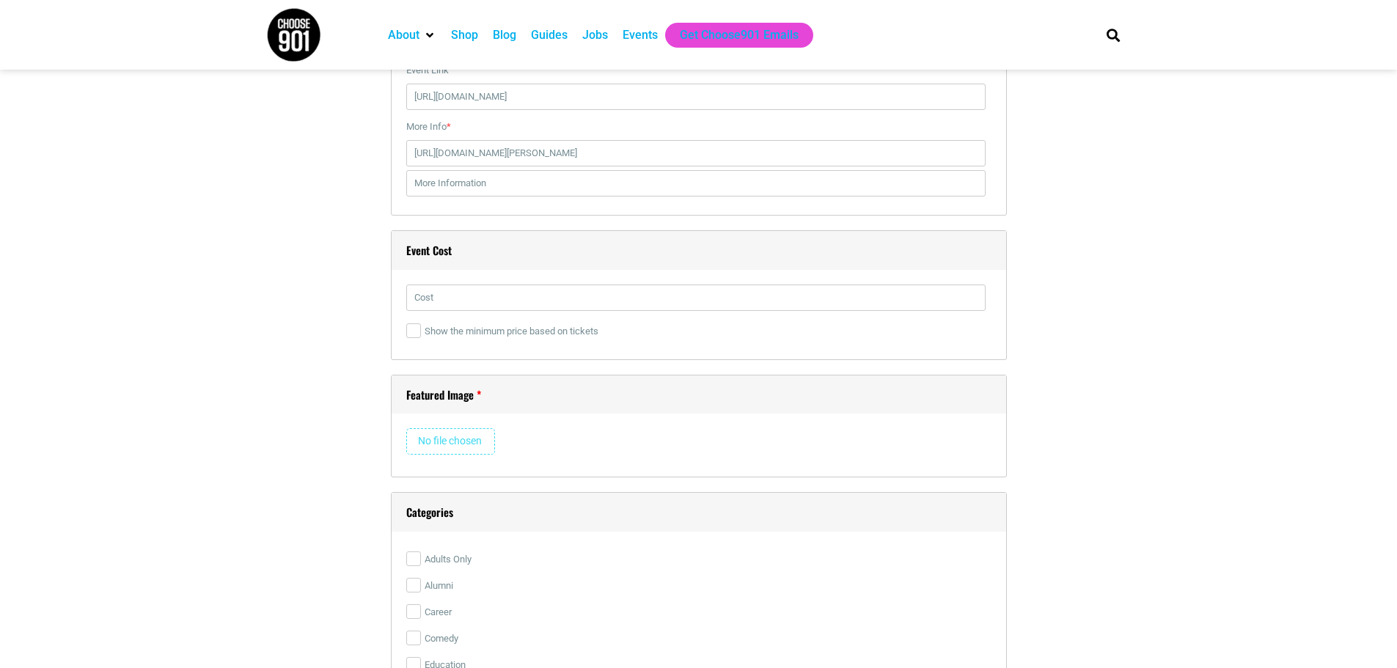
scroll to position [2200, 0]
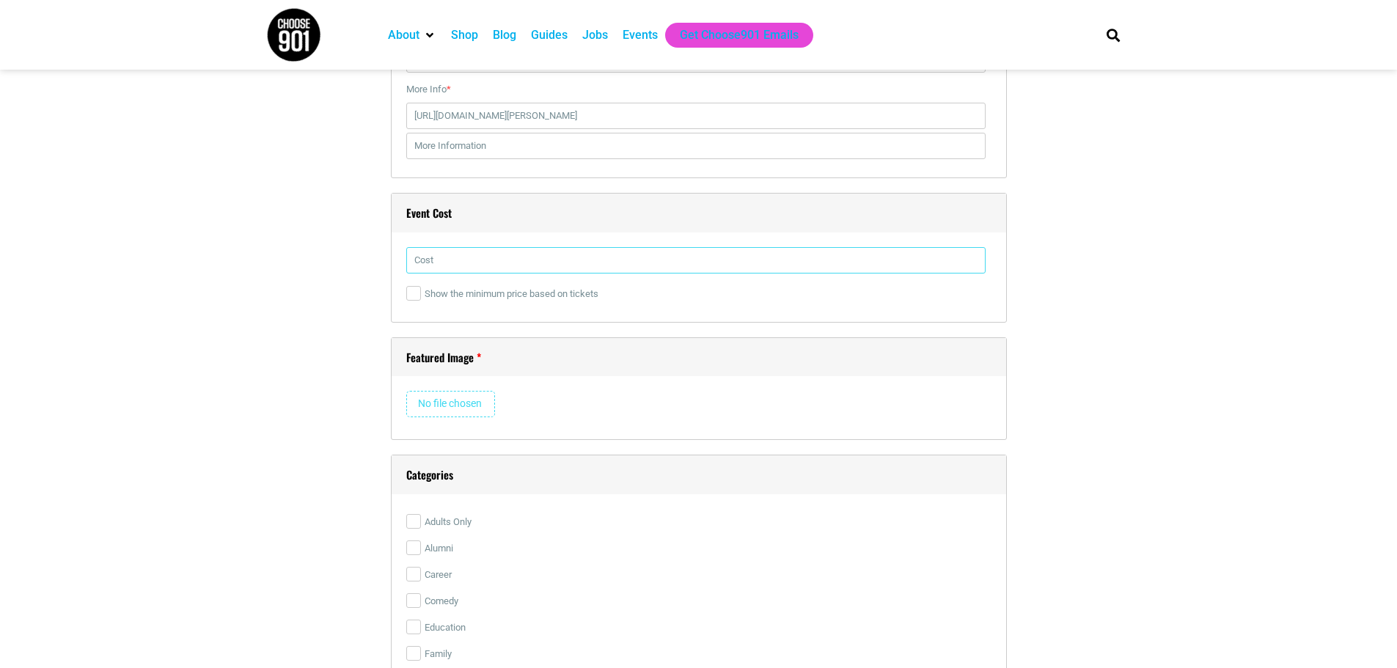
click at [484, 254] on input "text" at bounding box center [695, 260] width 579 height 26
paste input "$87.45"
type input "$87.45"
click at [462, 417] on input "file" at bounding box center [450, 404] width 89 height 26
type input "C:\fakepath\AccountManager_(1920x1080)_QueensRegencyBall_2025.jpg"
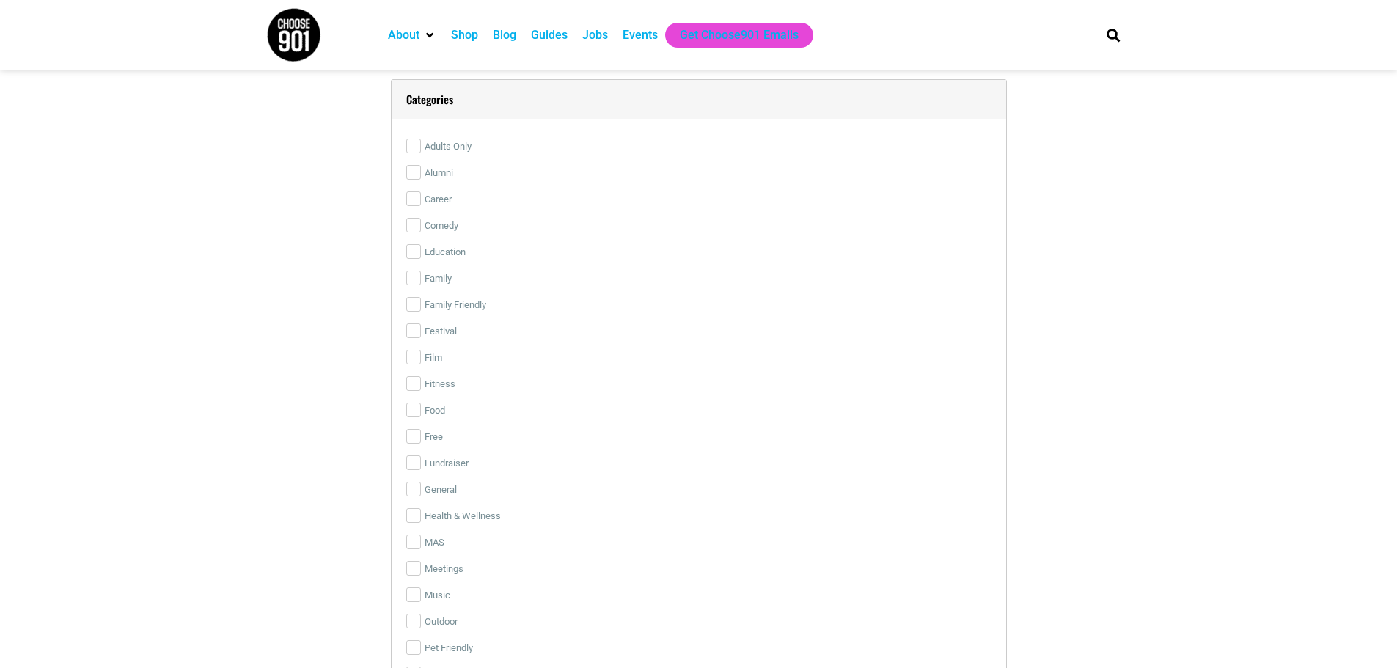
scroll to position [2934, 0]
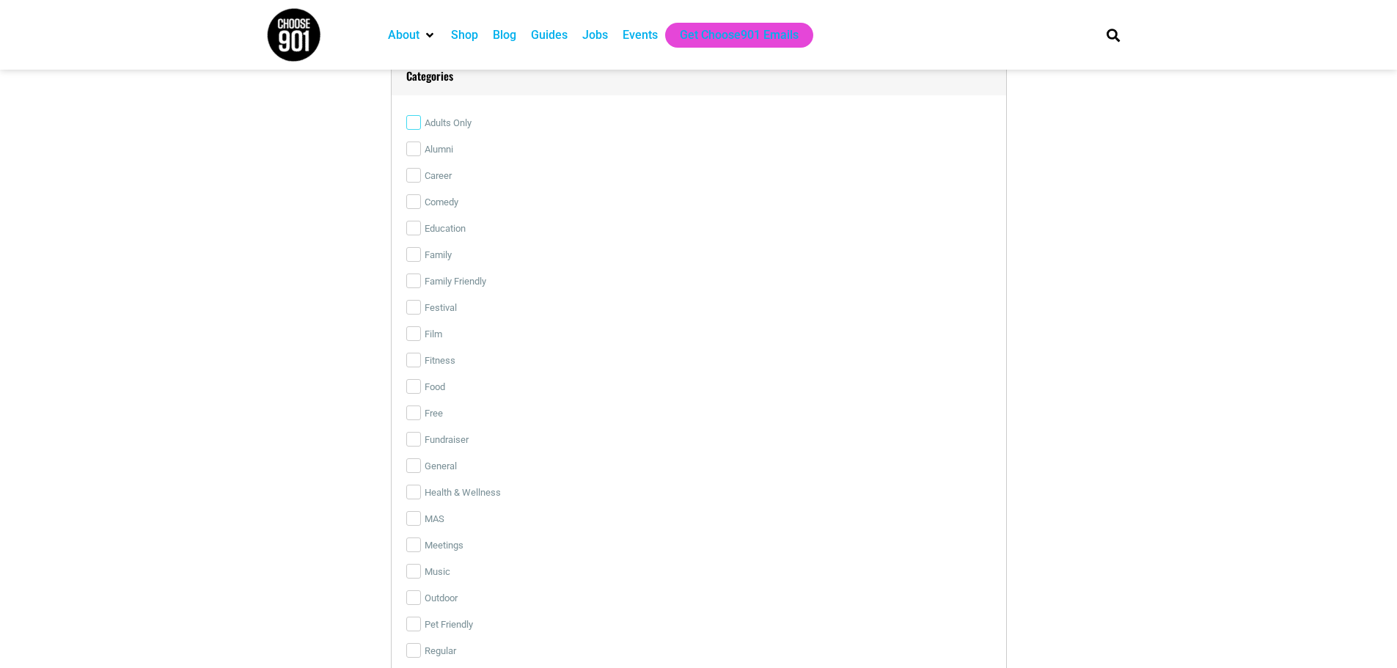
click at [411, 128] on input "Adults Only" at bounding box center [413, 122] width 15 height 15
checkbox input "true"
click at [414, 387] on input "Food" at bounding box center [413, 386] width 15 height 15
checkbox input "true"
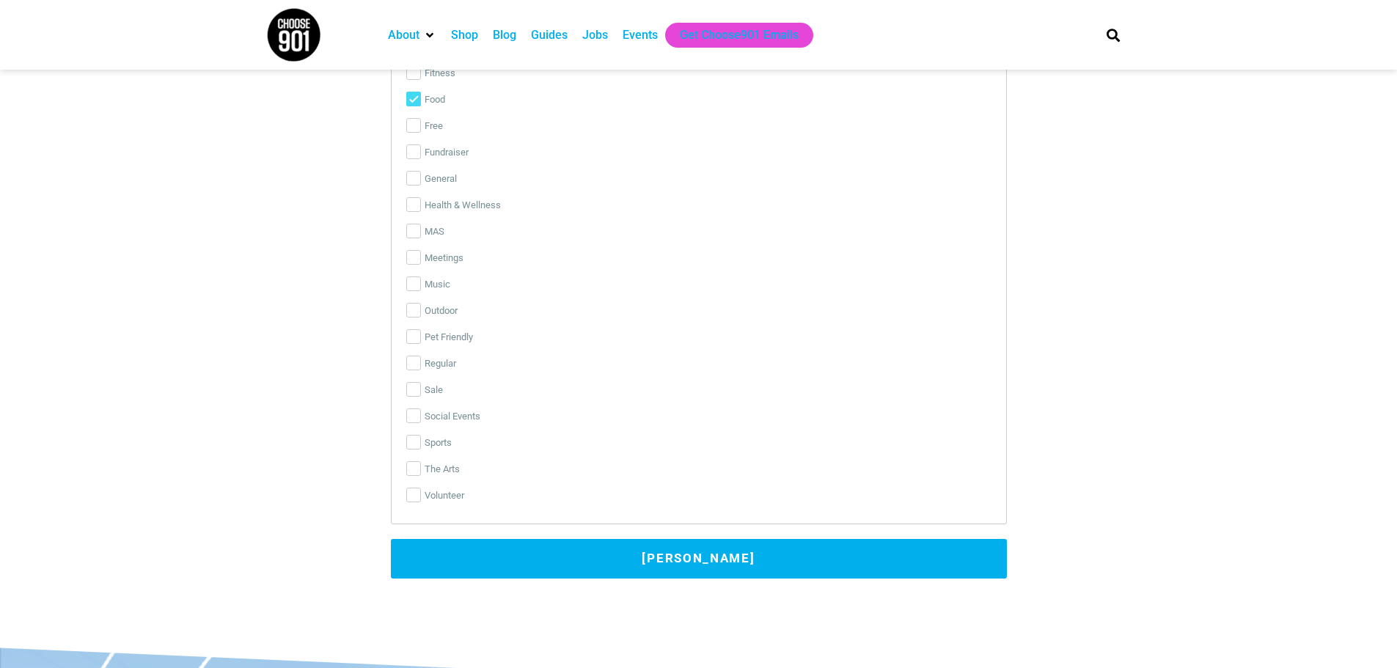
scroll to position [3227, 0]
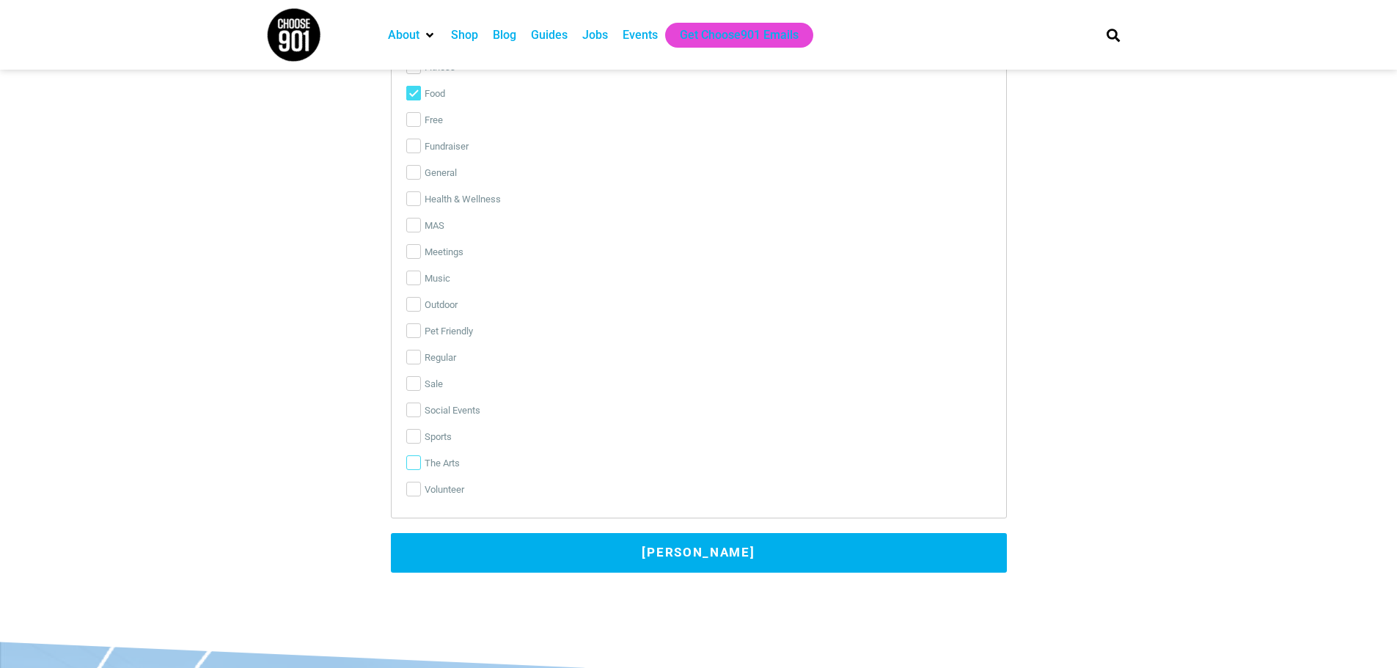
click at [413, 465] on input "The Arts" at bounding box center [413, 462] width 15 height 15
checkbox input "true"
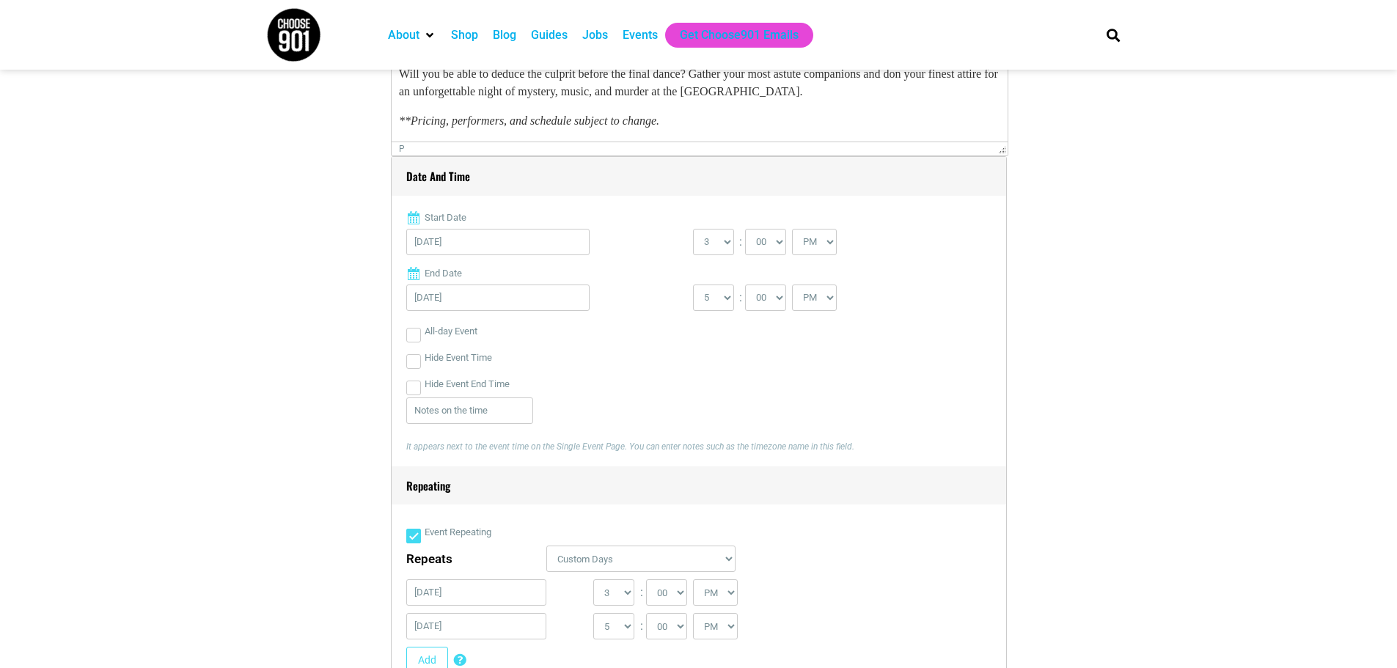
scroll to position [513, 0]
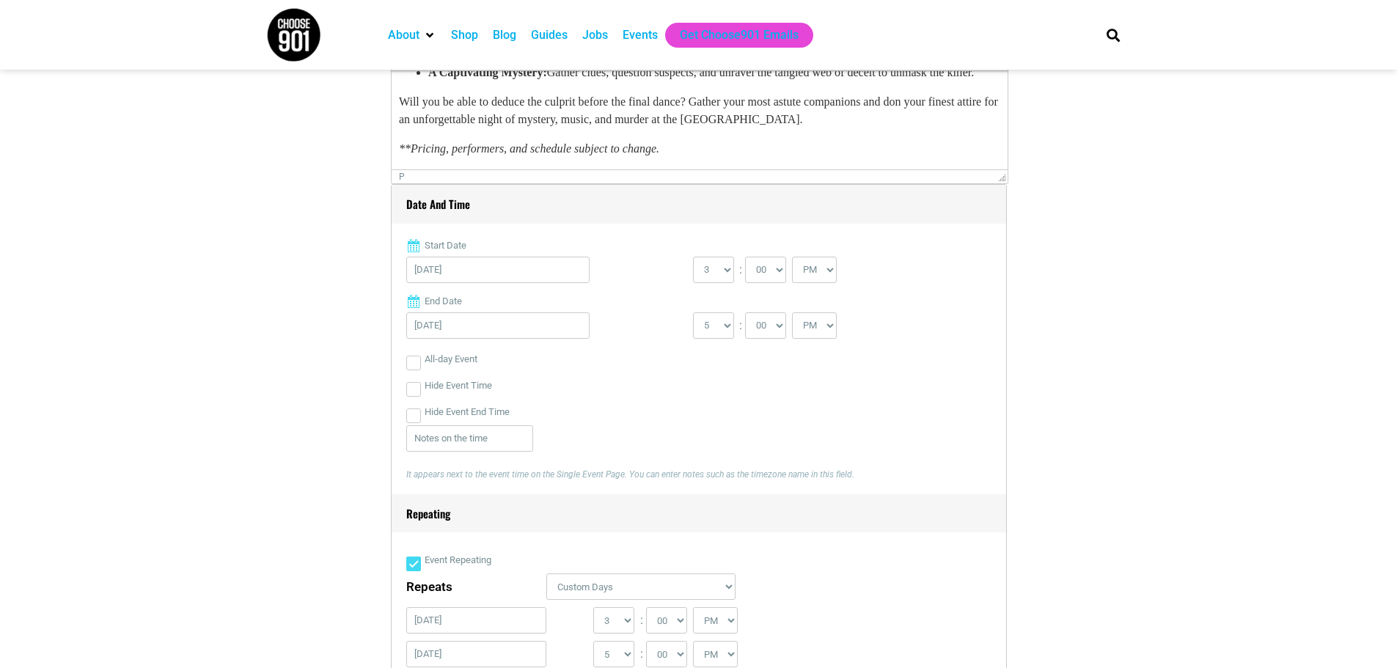
click at [693, 158] on p "**Pricing, performers, and schedule subject to change." at bounding box center [698, 149] width 601 height 18
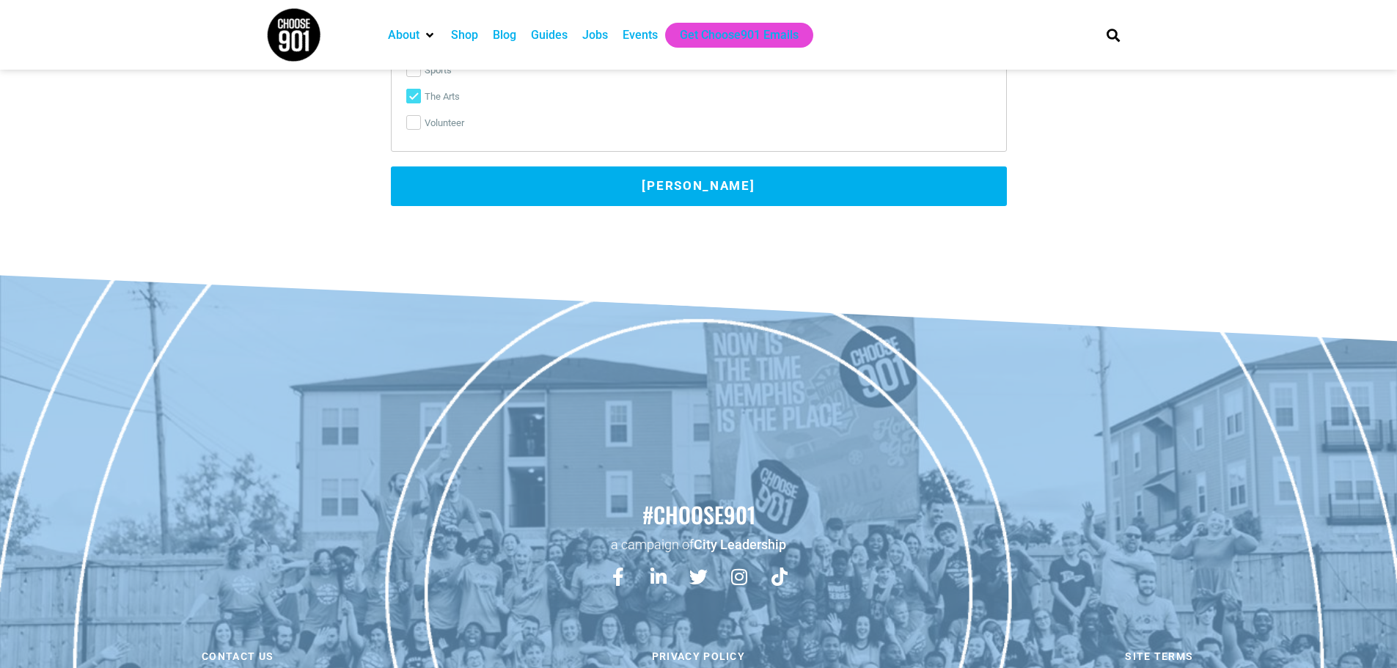
click at [706, 182] on button "[PERSON_NAME]" at bounding box center [699, 186] width 616 height 40
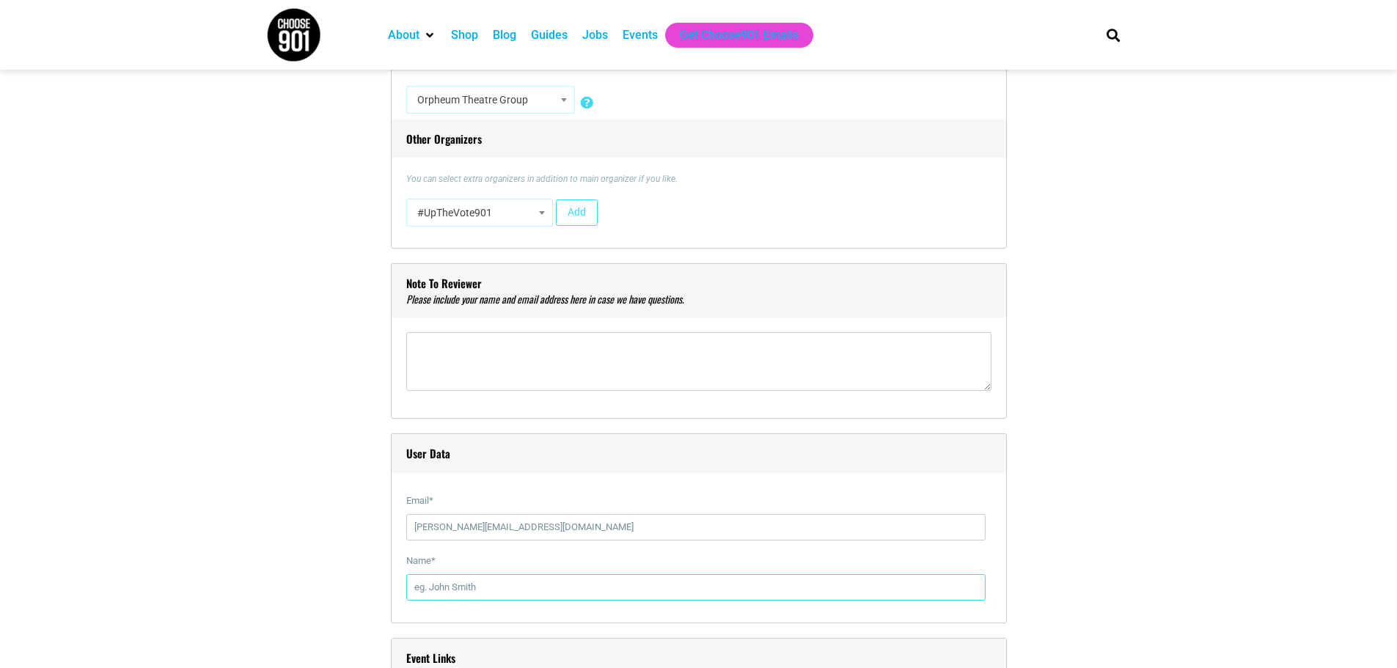
scroll to position [1710, 0]
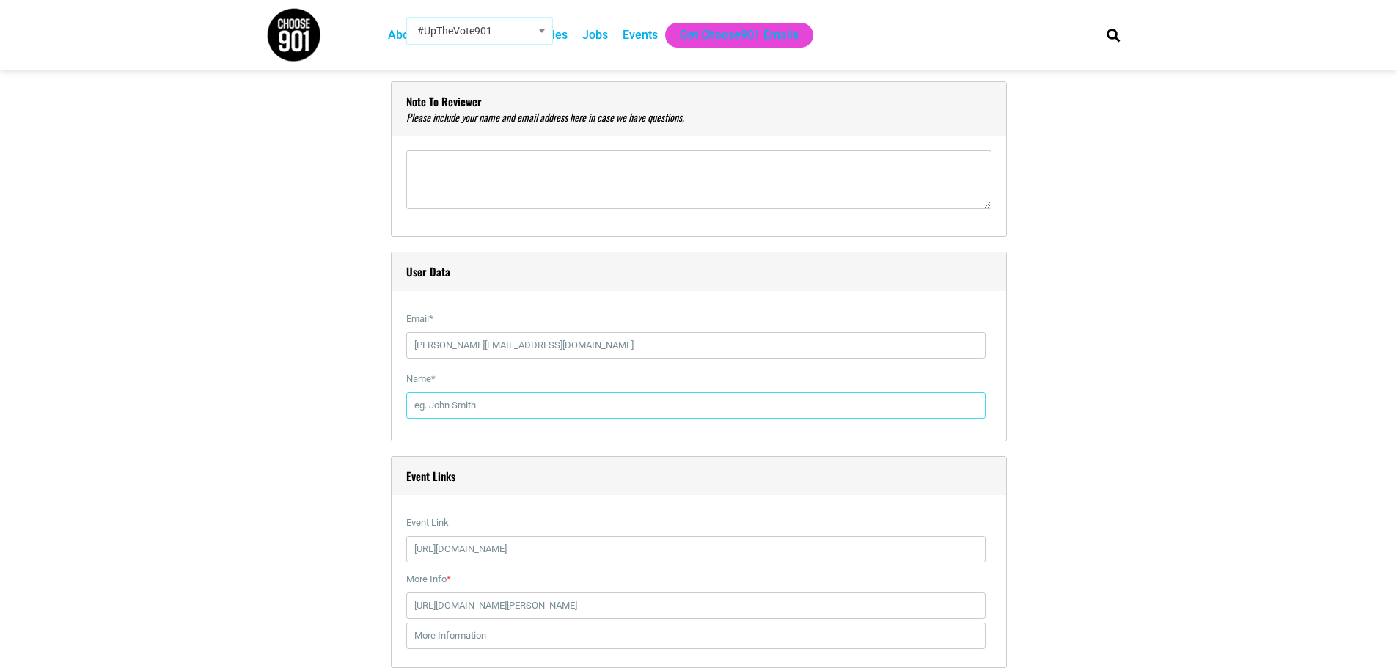
click at [444, 406] on input "Name *" at bounding box center [695, 405] width 579 height 26
type input "[PERSON_NAME]"
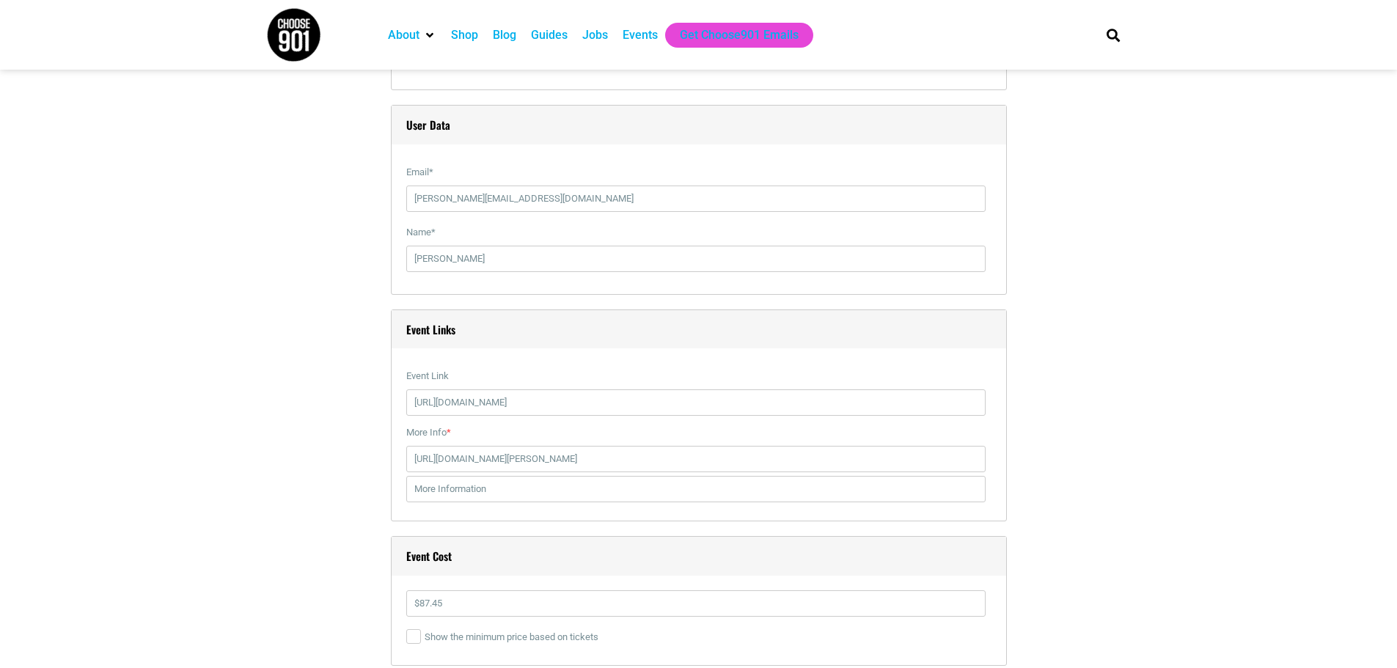
click at [363, 468] on div "Title * The Queen's Regency Ball: A 19th Century Soulful Murder Mystery Experie…" at bounding box center [698, 263] width 865 height 3404
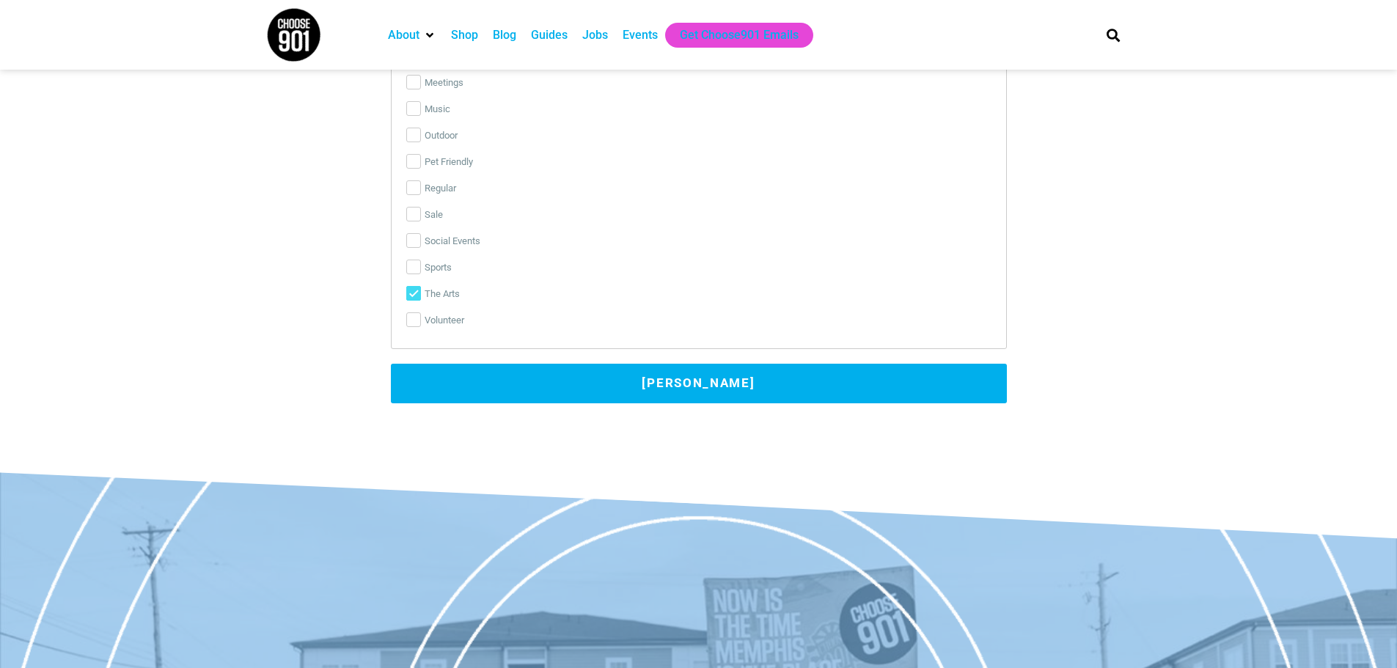
scroll to position [3397, 0]
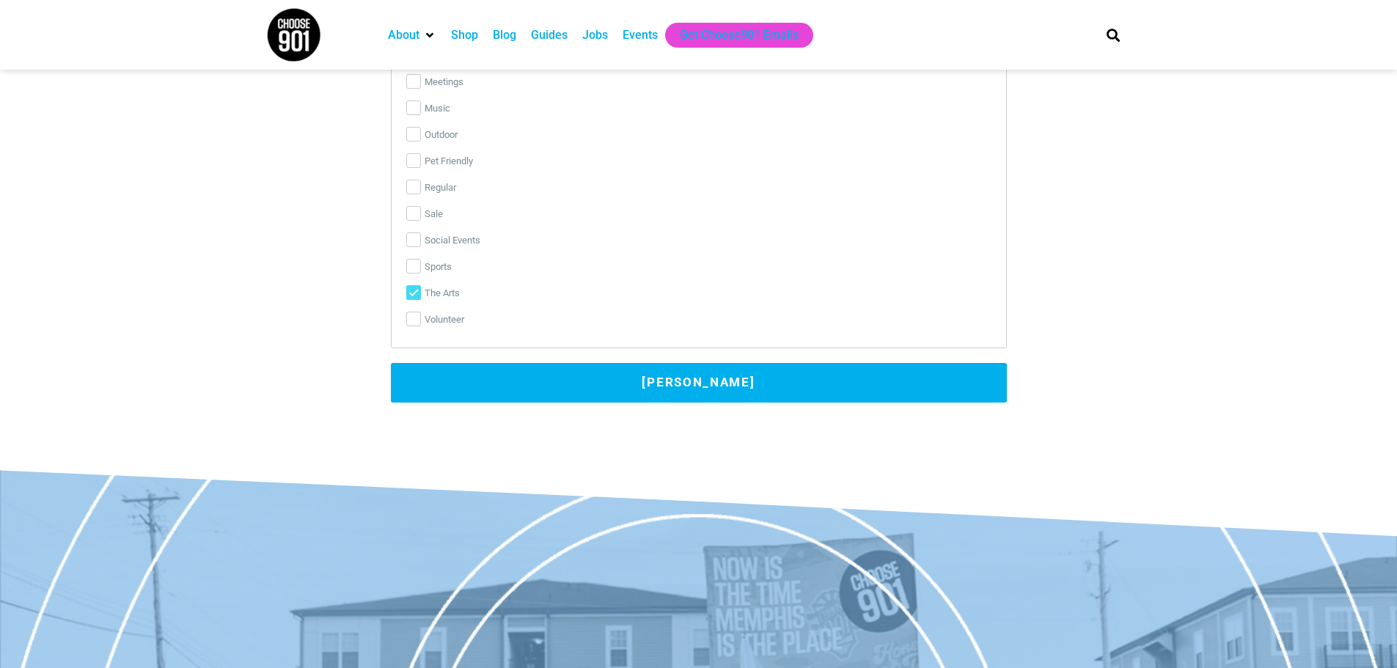
click at [714, 375] on button "[PERSON_NAME]" at bounding box center [699, 383] width 616 height 40
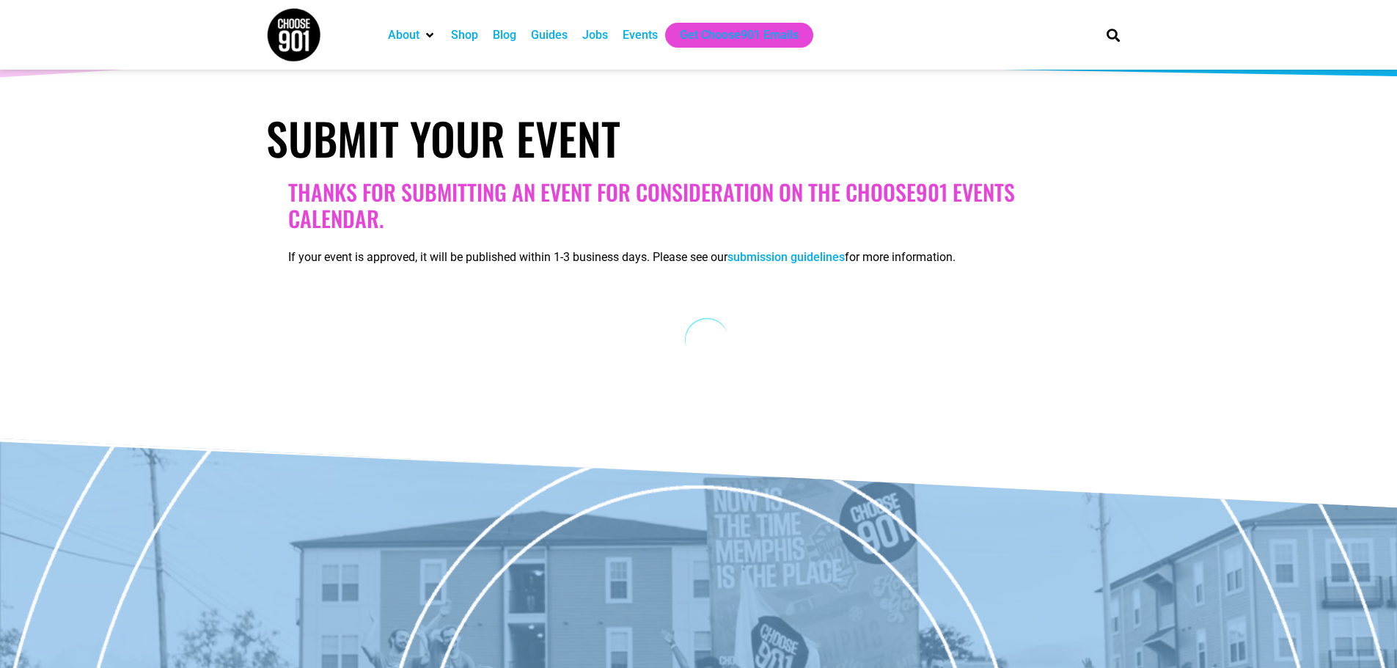
scroll to position [0, 0]
